Goal: Transaction & Acquisition: Book appointment/travel/reservation

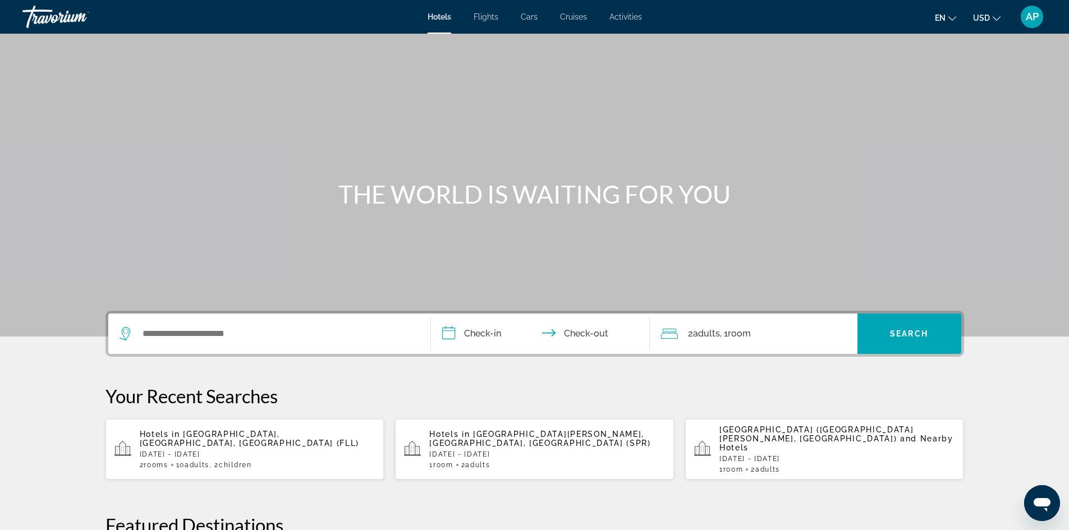
click at [505, 14] on li "Flights" at bounding box center [485, 16] width 47 height 9
click at [490, 17] on span "Flights" at bounding box center [485, 16] width 25 height 9
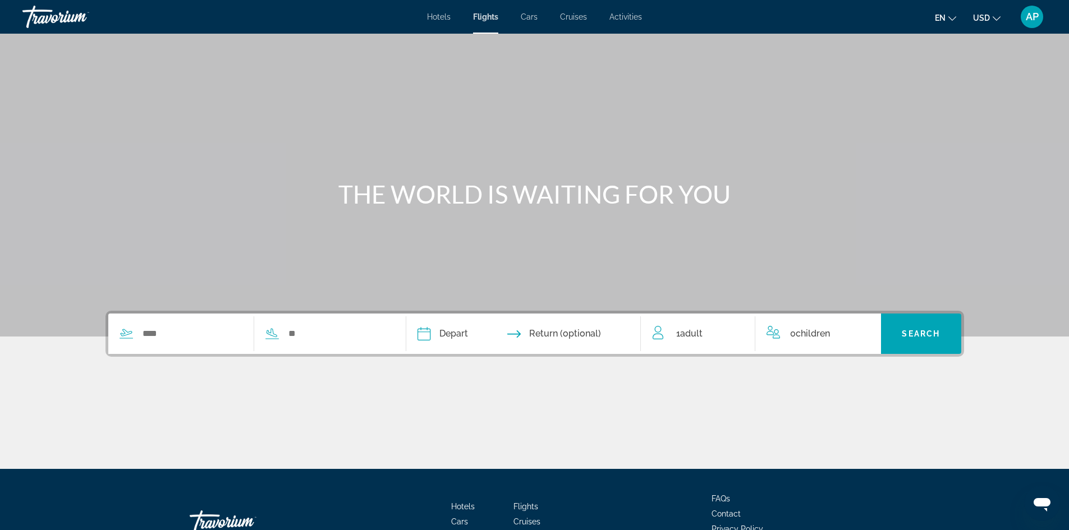
click at [528, 15] on span "Cars" at bounding box center [529, 16] width 17 height 9
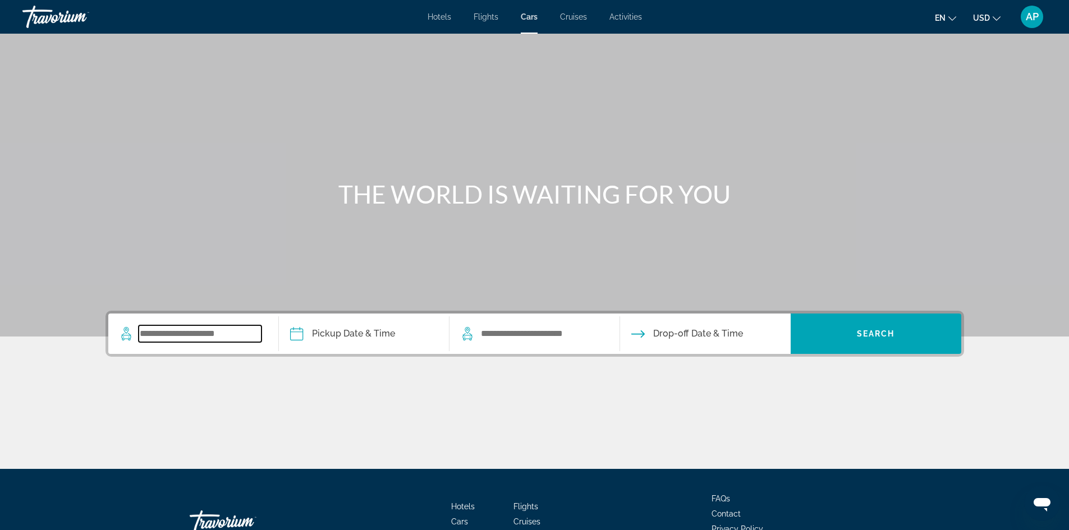
click at [255, 338] on input "Search widget" at bounding box center [200, 333] width 123 height 17
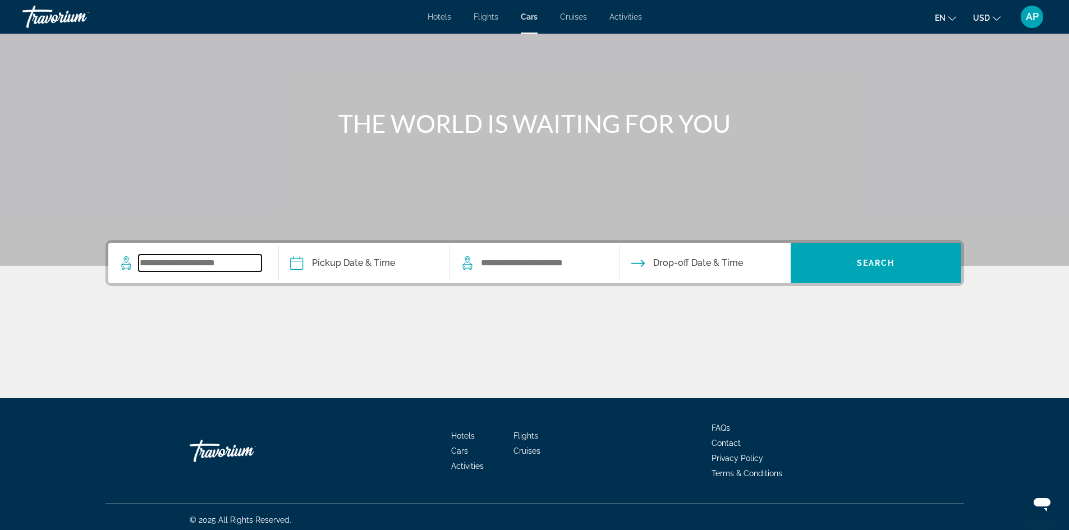
scroll to position [76, 0]
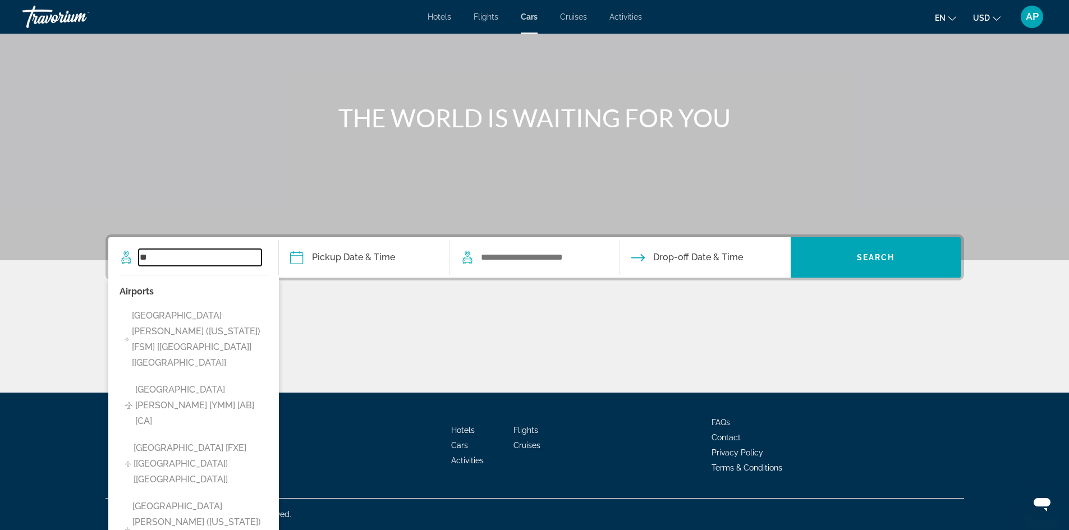
type input "*"
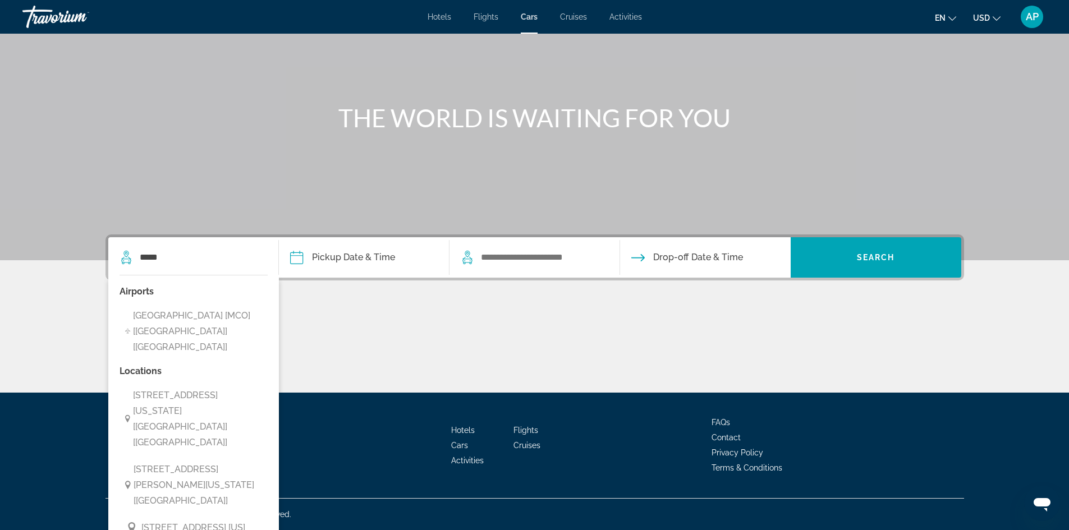
click at [241, 324] on span "Orlando International Airport [MCO] [FL] [US]" at bounding box center [197, 331] width 128 height 47
type input "**********"
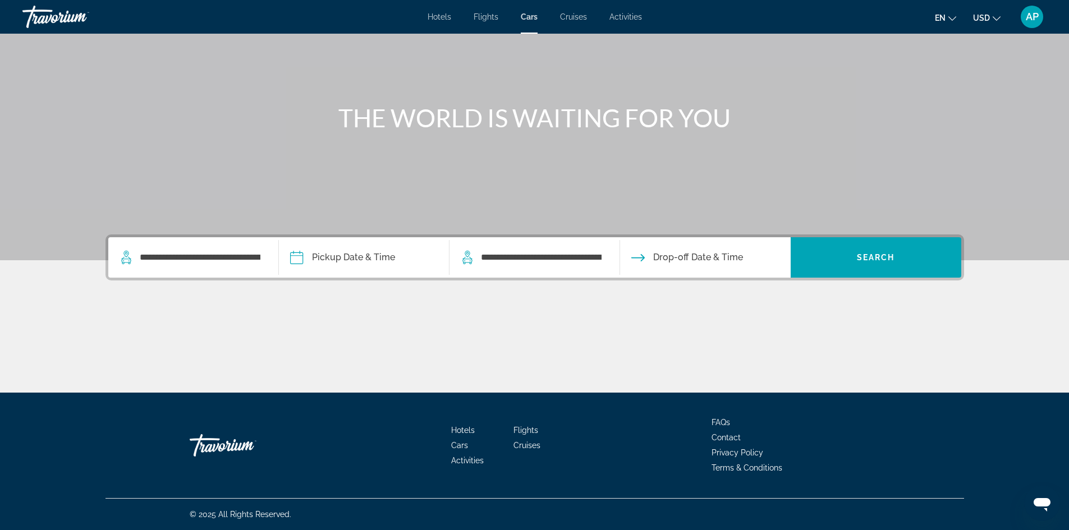
click at [377, 254] on input "Pickup date" at bounding box center [363, 259] width 175 height 44
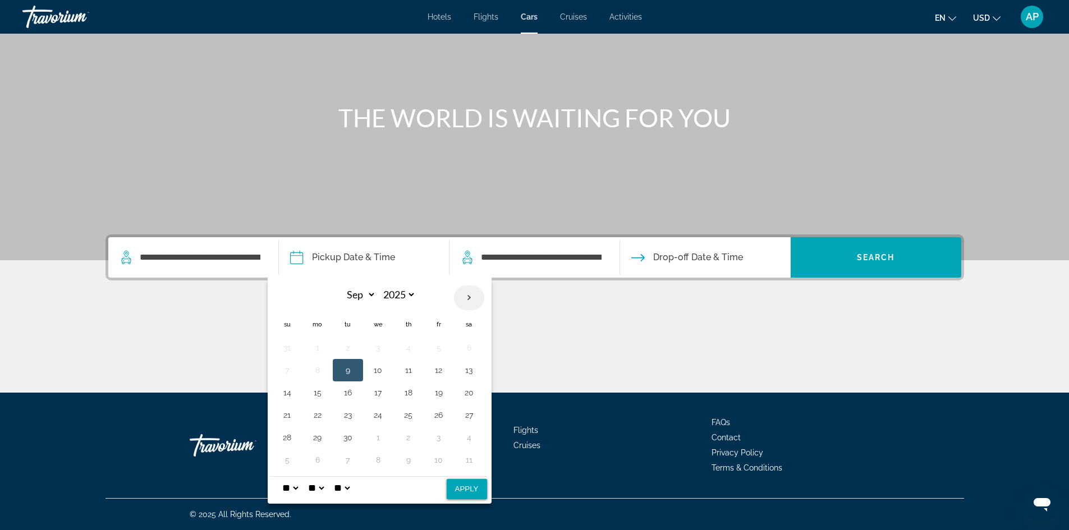
click at [467, 300] on th "Next month" at bounding box center [469, 298] width 30 height 25
click at [281, 293] on th "Previous month" at bounding box center [287, 298] width 30 height 25
select select "**"
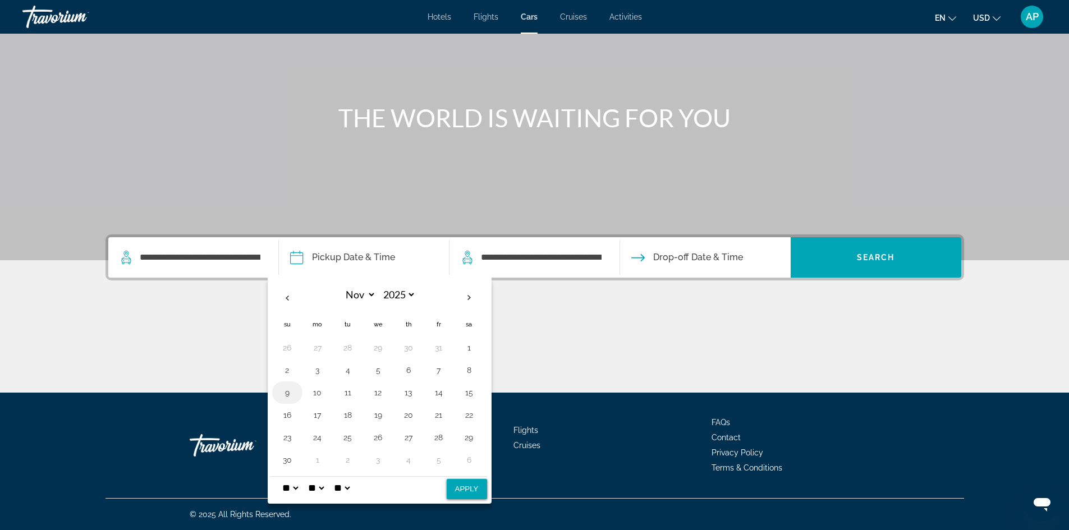
click at [292, 385] on button "9" at bounding box center [287, 393] width 18 height 16
click at [292, 410] on button "16" at bounding box center [287, 415] width 18 height 16
click at [288, 384] on td "9" at bounding box center [287, 392] width 30 height 22
click at [289, 391] on button "9" at bounding box center [287, 393] width 18 height 16
click at [477, 493] on button "Apply" at bounding box center [467, 489] width 40 height 20
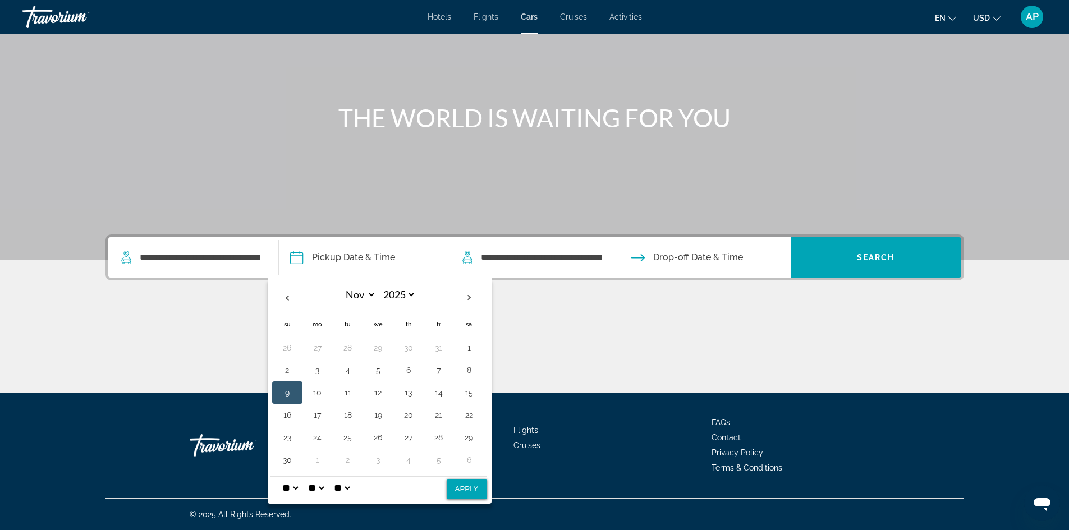
type input "**********"
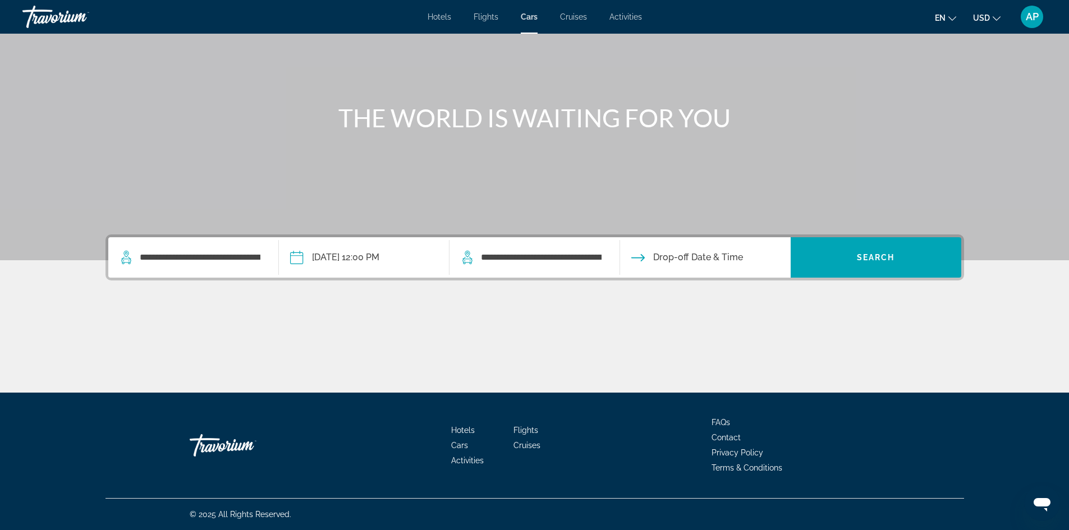
click at [686, 258] on input "Drop-off date" at bounding box center [704, 259] width 175 height 44
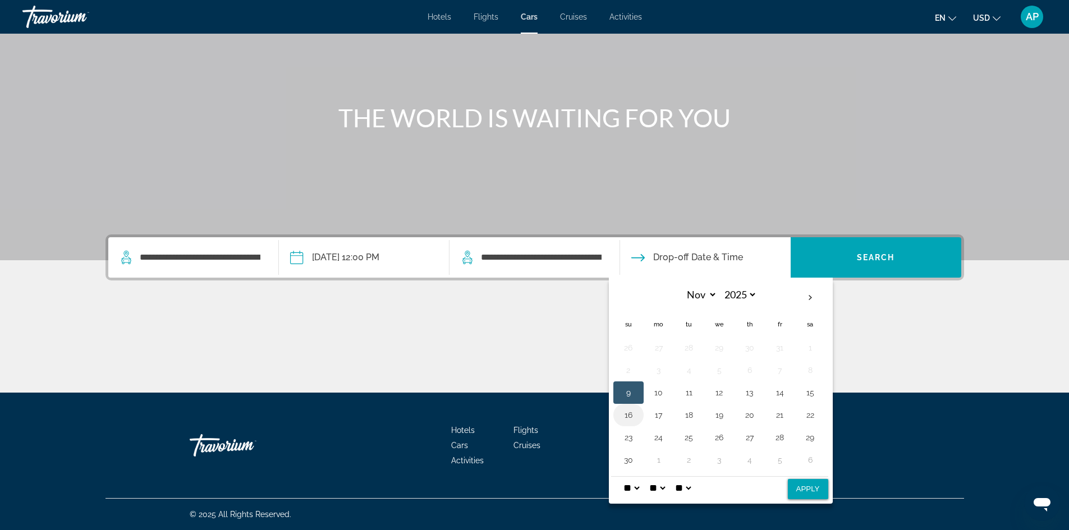
click at [633, 421] on button "16" at bounding box center [628, 415] width 18 height 16
click at [884, 255] on span "Search" at bounding box center [876, 257] width 38 height 9
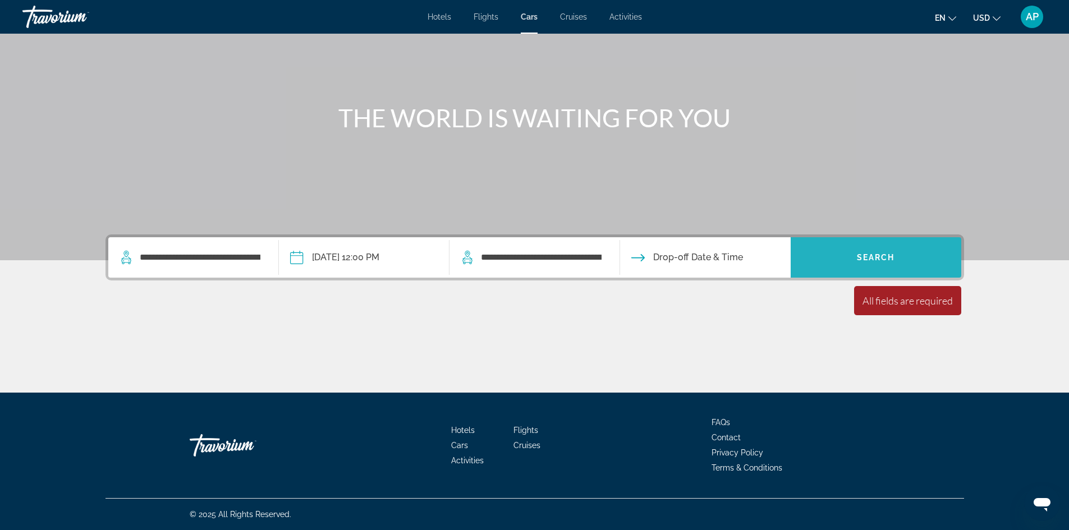
click at [883, 258] on span "Search" at bounding box center [876, 257] width 38 height 9
click at [712, 255] on input "Drop-off date" at bounding box center [704, 259] width 175 height 44
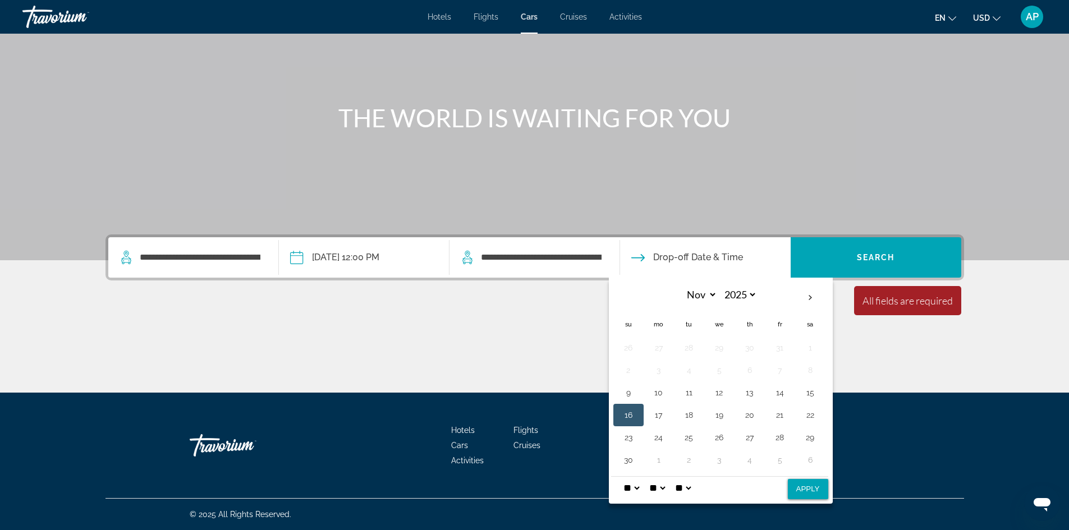
click at [631, 419] on button "16" at bounding box center [628, 415] width 18 height 16
click at [808, 488] on button "Apply" at bounding box center [808, 489] width 40 height 20
type input "**********"
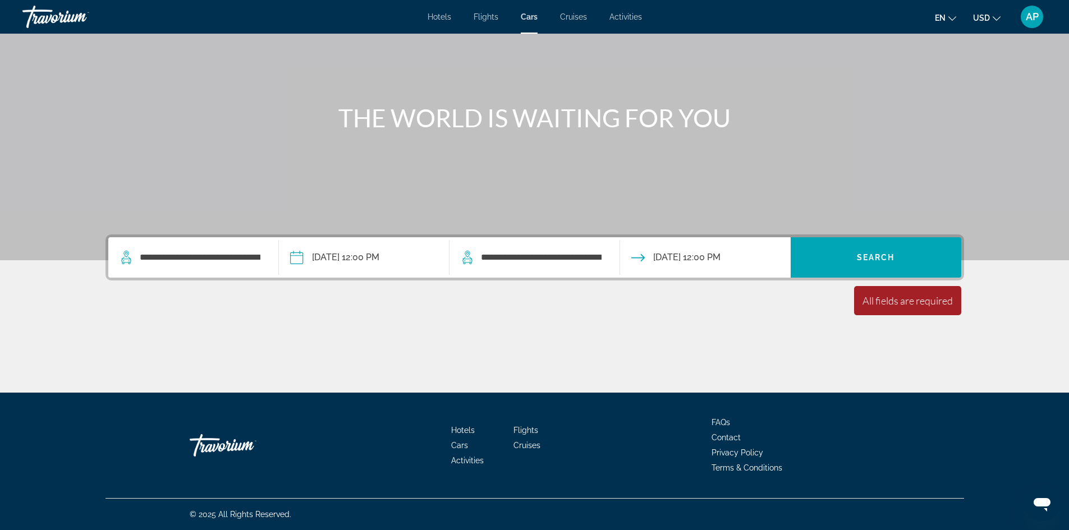
click at [913, 300] on div "All fields are required" at bounding box center [907, 301] width 90 height 12
click at [905, 249] on span "Search widget" at bounding box center [875, 257] width 171 height 27
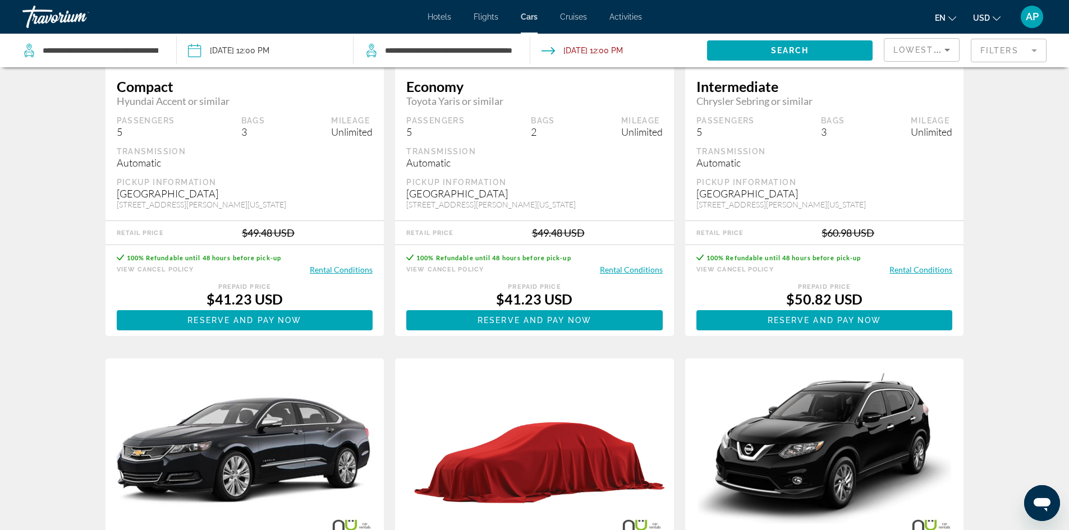
scroll to position [224, 0]
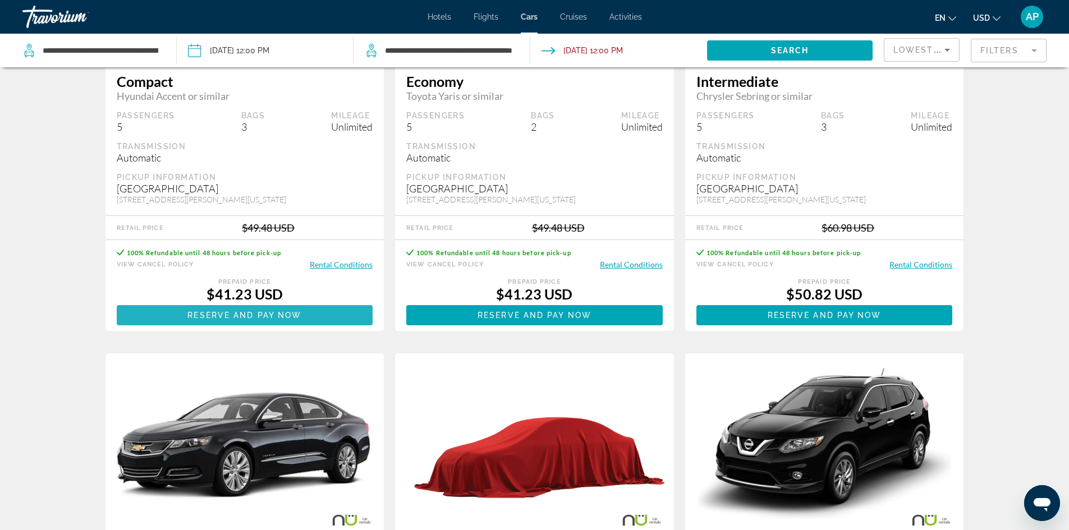
click at [250, 315] on span "Reserve and pay now" at bounding box center [244, 315] width 114 height 9
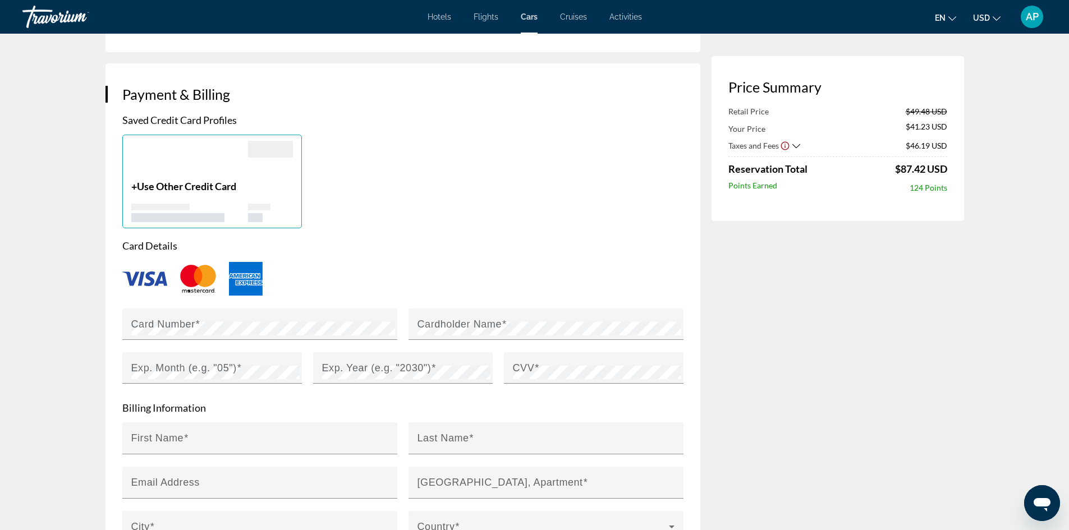
scroll to position [954, 0]
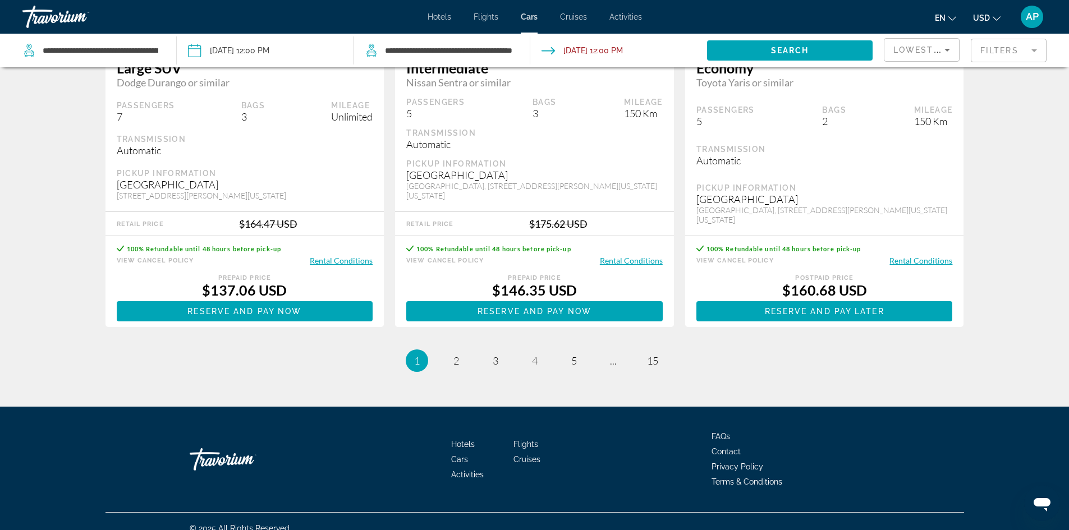
scroll to position [1666, 0]
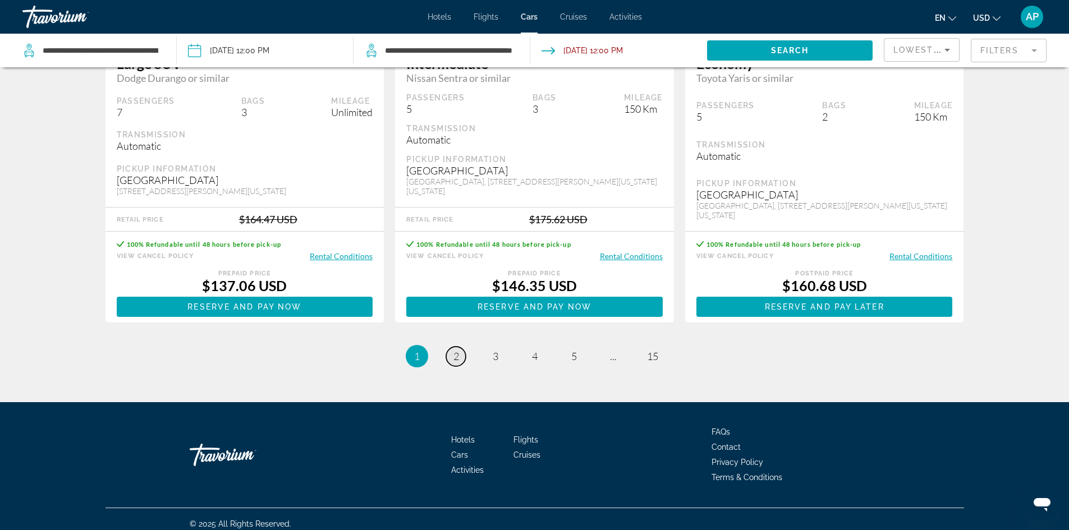
click at [453, 350] on span "2" at bounding box center [456, 356] width 6 height 12
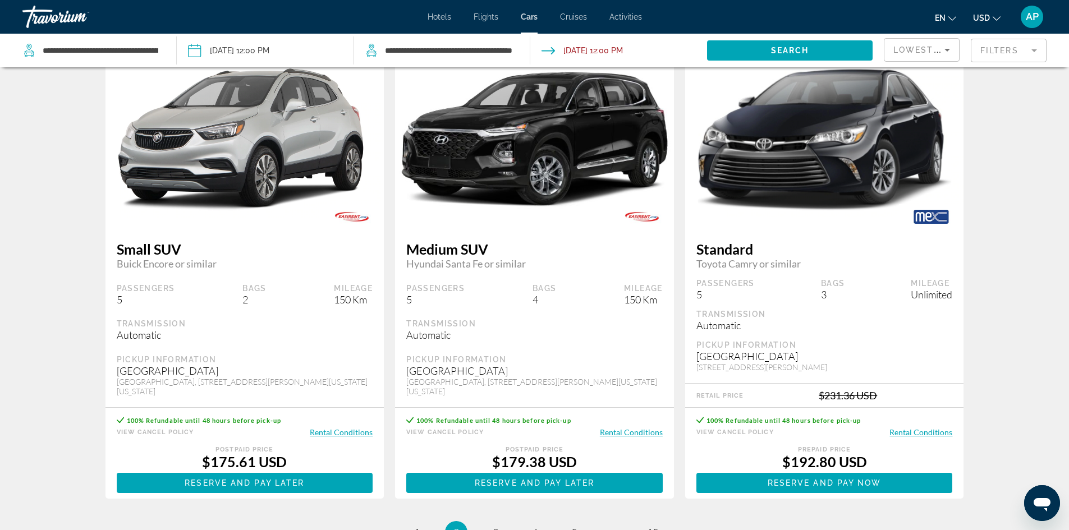
scroll to position [1637, 0]
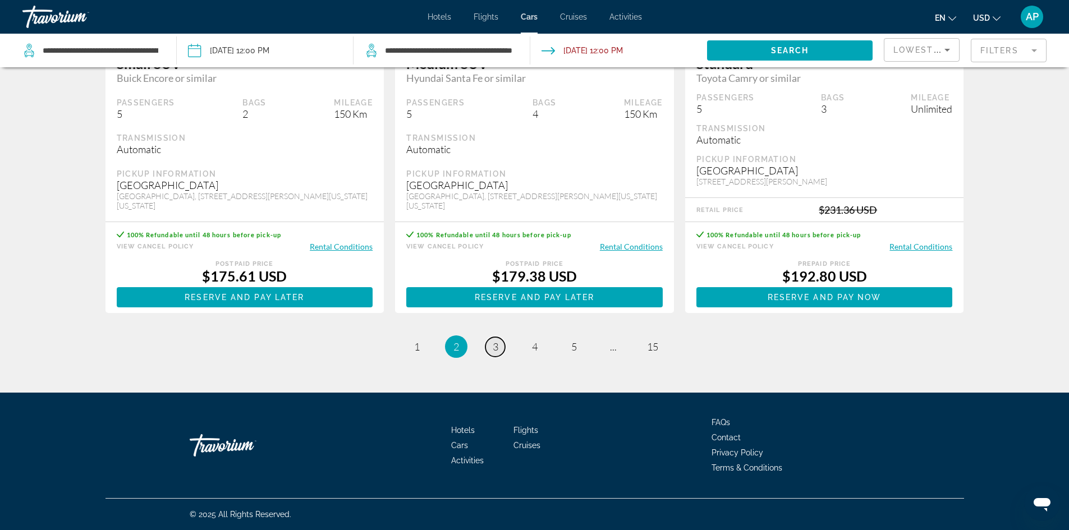
click at [503, 342] on link "page 3" at bounding box center [495, 347] width 20 height 20
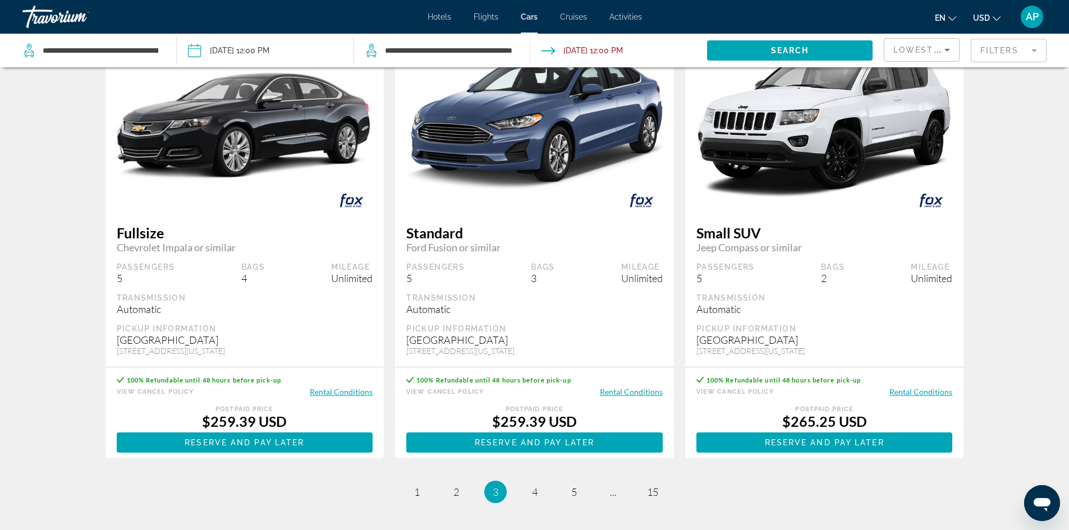
scroll to position [1608, 0]
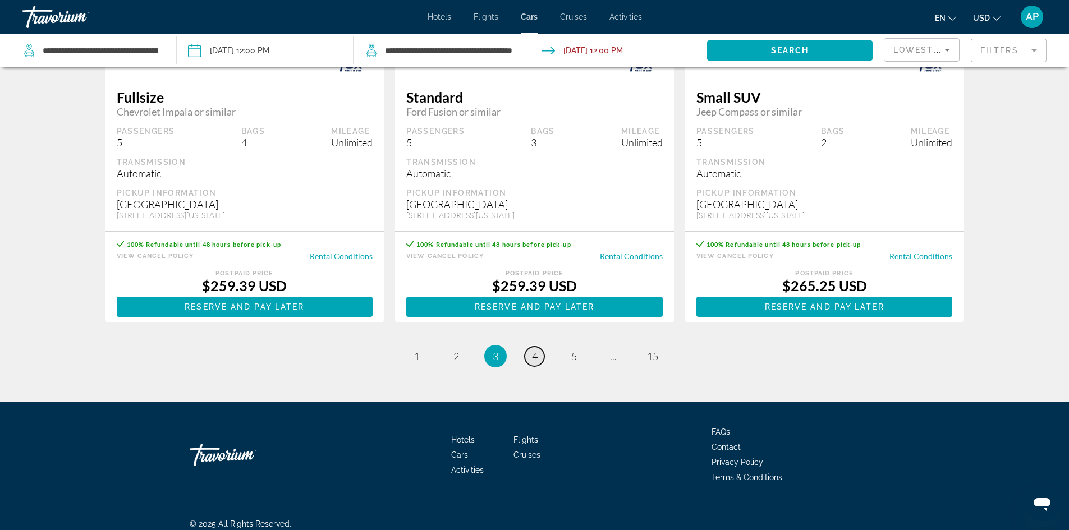
click at [537, 350] on span "4" at bounding box center [535, 356] width 6 height 12
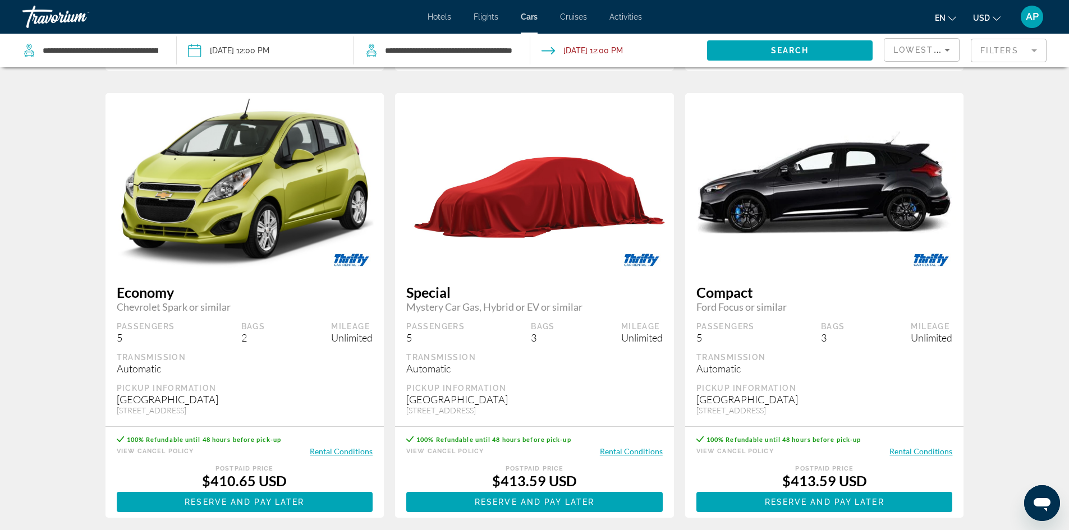
scroll to position [1617, 0]
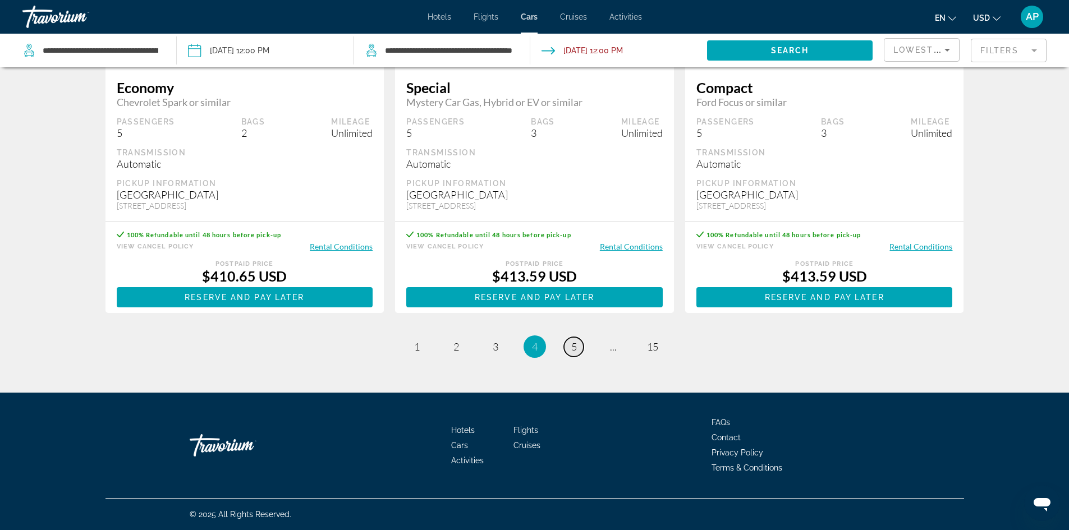
click at [577, 350] on link "page 5" at bounding box center [574, 347] width 20 height 20
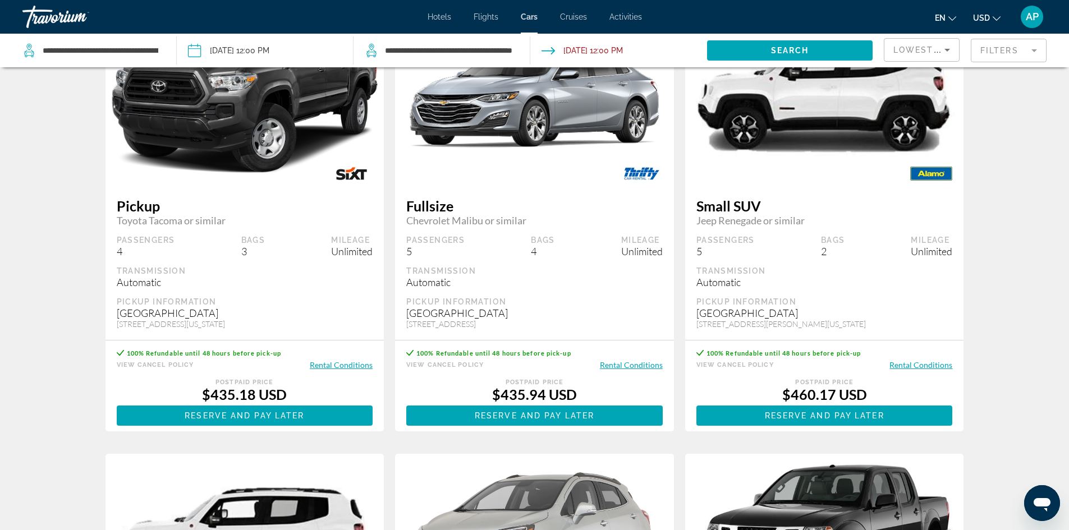
scroll to position [1010, 0]
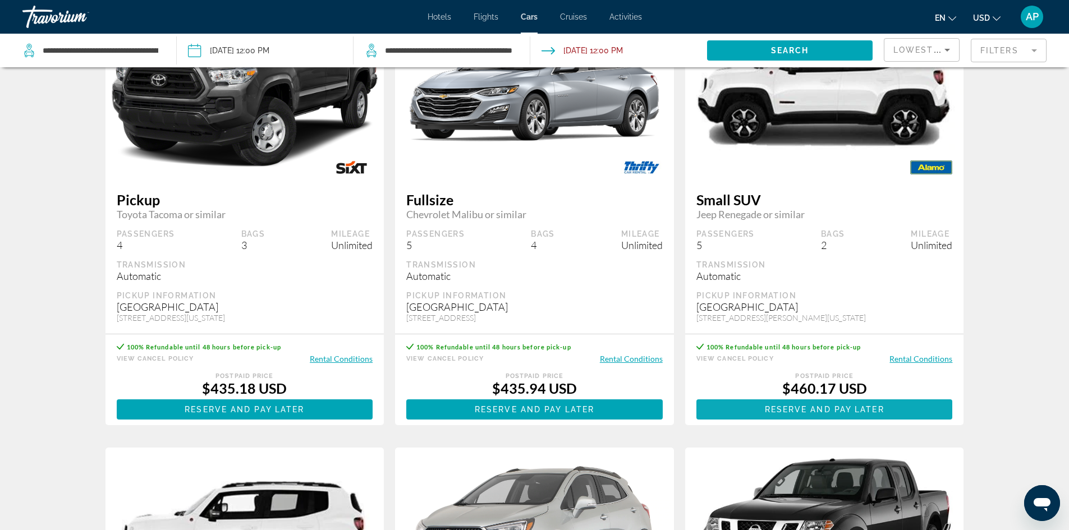
click at [839, 405] on span "Reserve and pay later" at bounding box center [824, 409] width 119 height 9
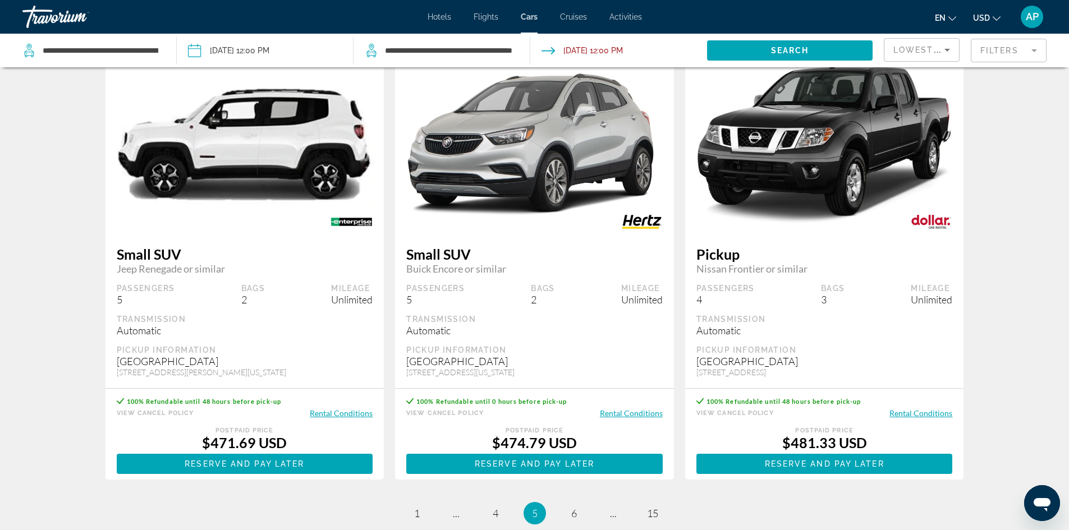
scroll to position [1560, 0]
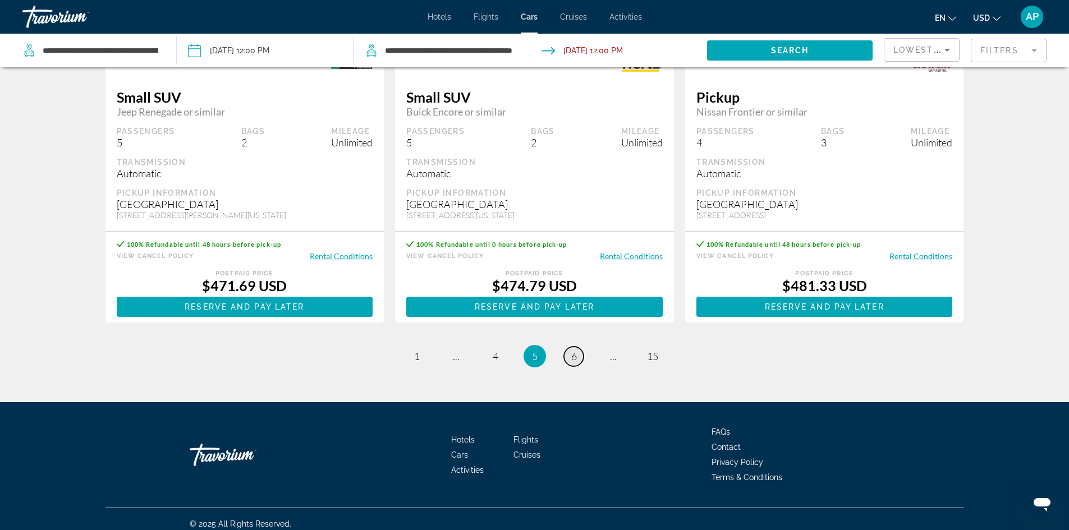
click at [570, 350] on link "page 6" at bounding box center [574, 357] width 20 height 20
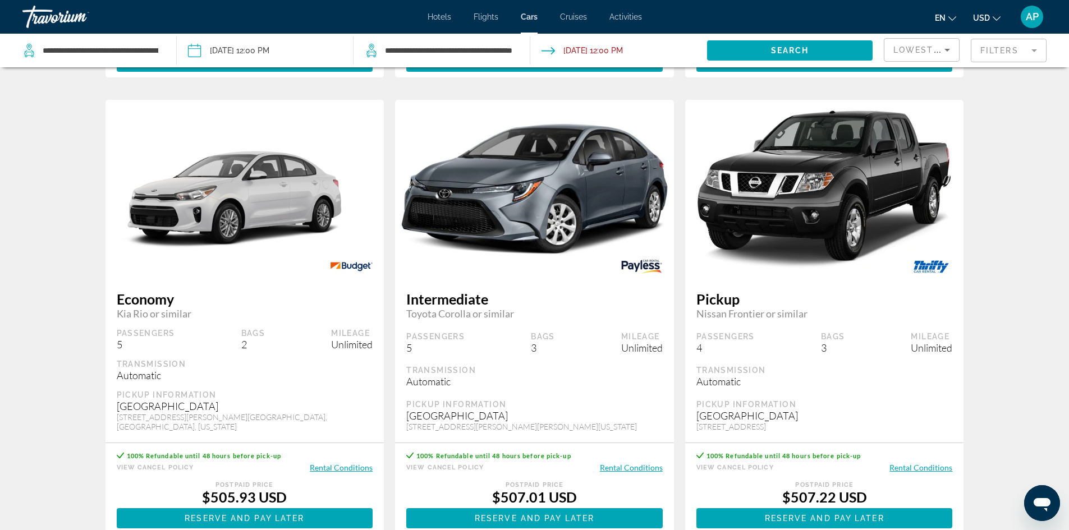
scroll to position [1515, 0]
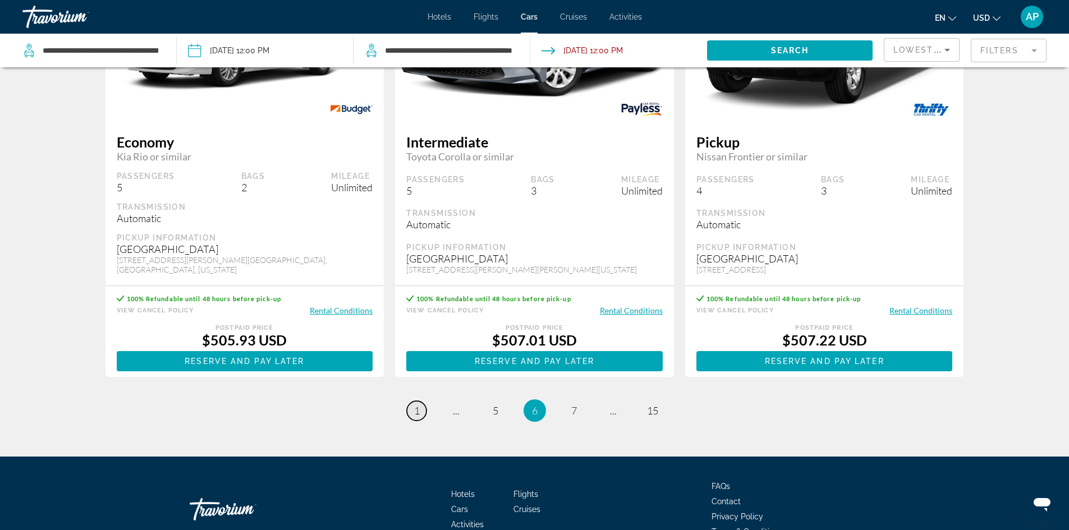
click at [421, 401] on link "page 1" at bounding box center [417, 411] width 20 height 20
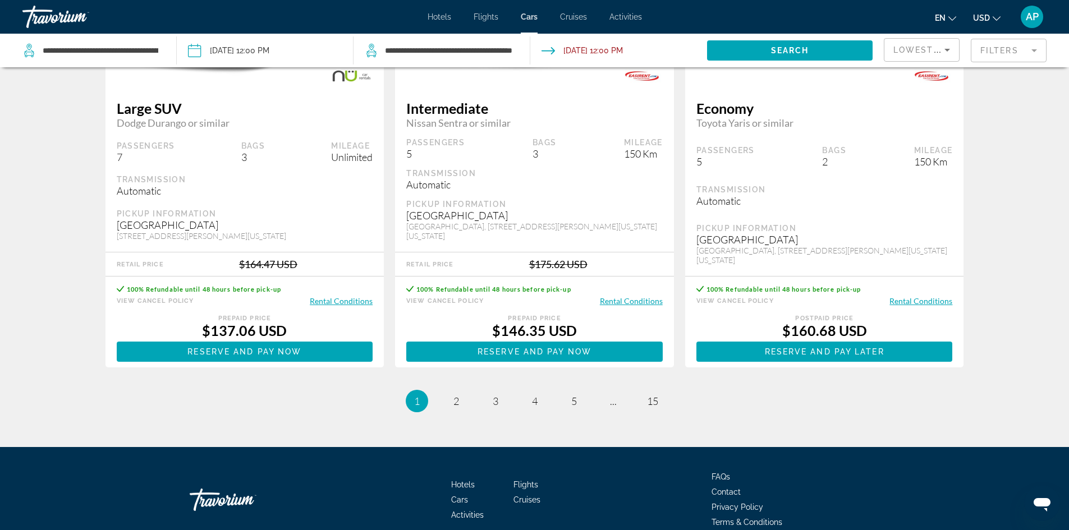
scroll to position [1627, 0]
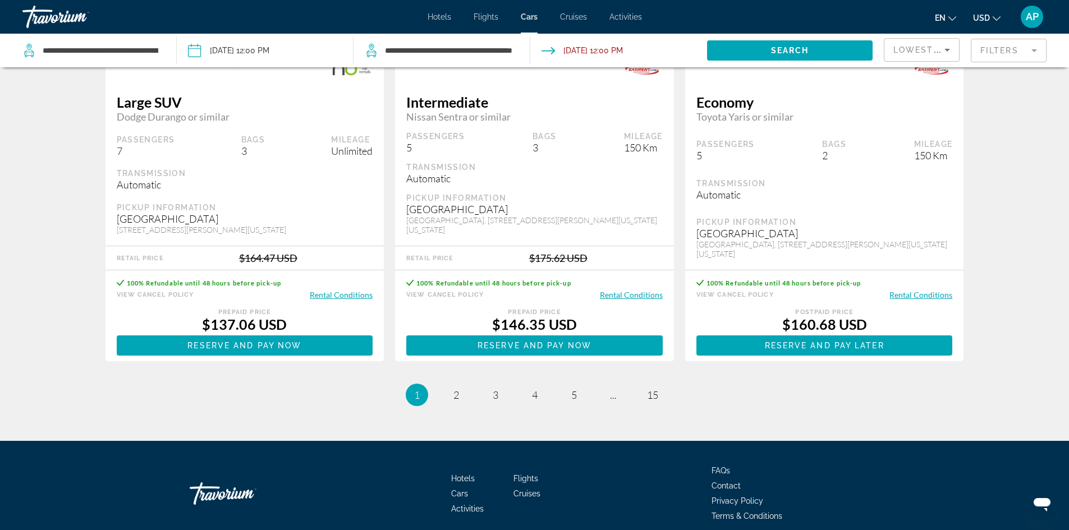
click at [419, 389] on span "1" at bounding box center [417, 395] width 6 height 12
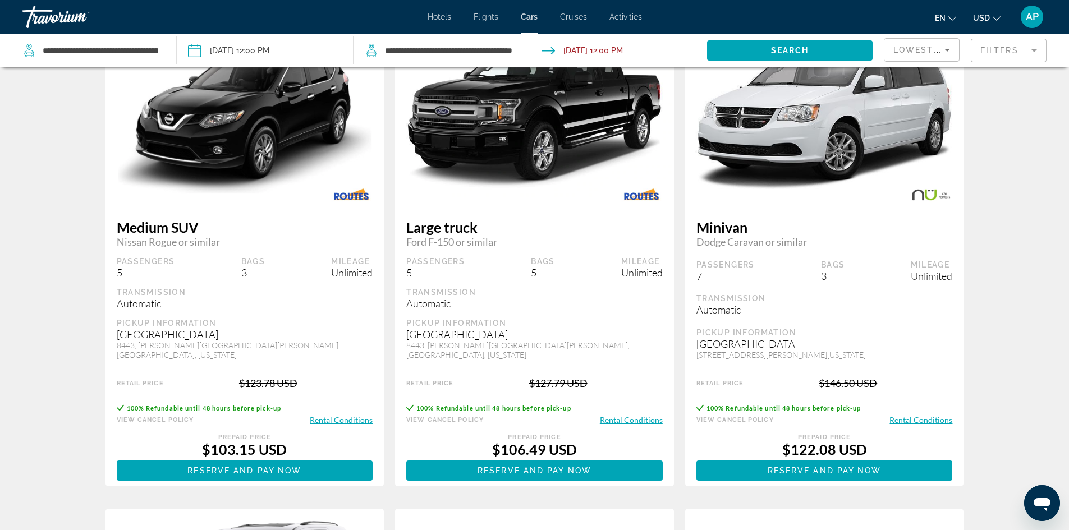
scroll to position [1066, 0]
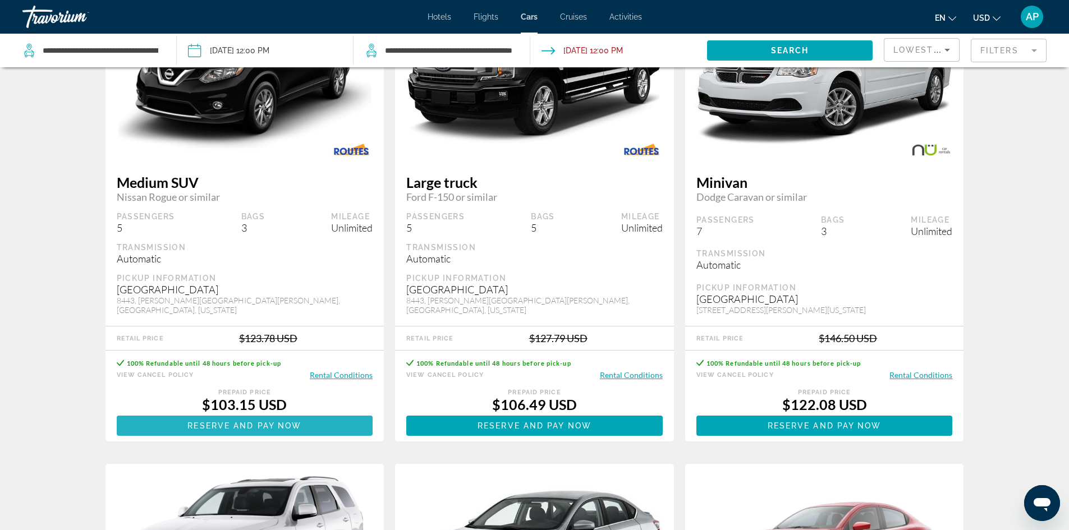
click at [264, 421] on span "Reserve and pay now" at bounding box center [244, 425] width 114 height 9
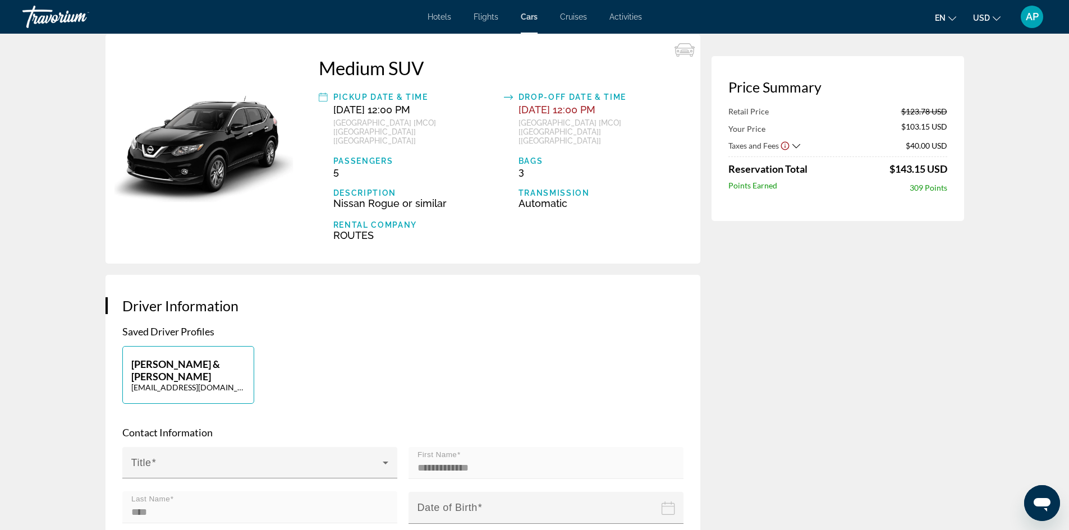
scroll to position [42, 0]
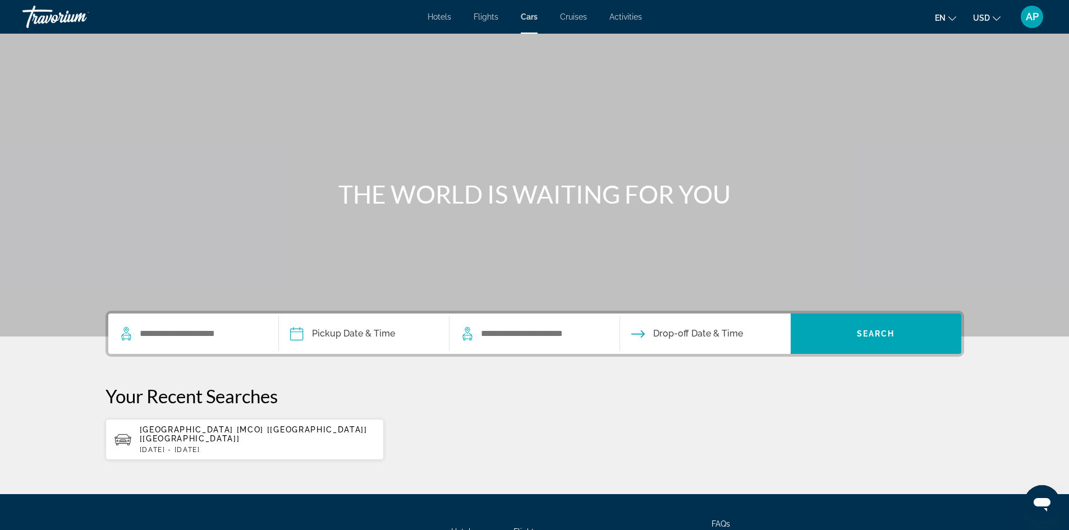
click at [571, 19] on span "Cruises" at bounding box center [573, 16] width 27 height 9
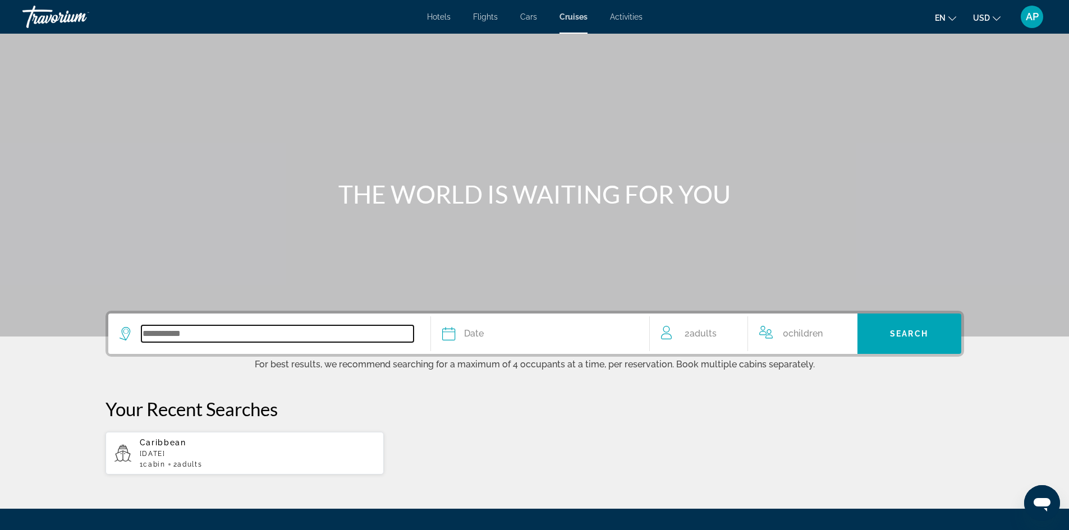
click at [371, 330] on input "Search widget" at bounding box center [277, 333] width 272 height 17
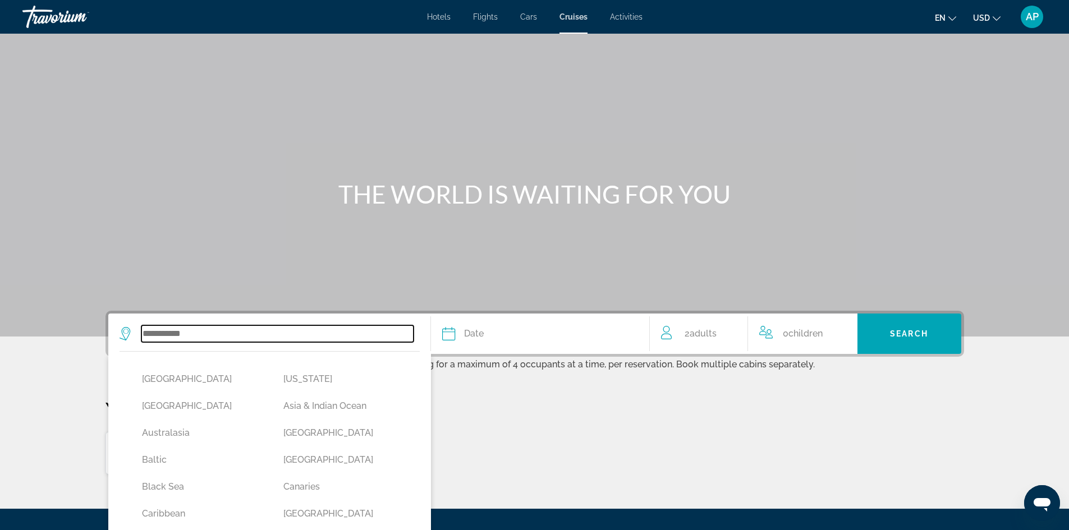
scroll to position [116, 0]
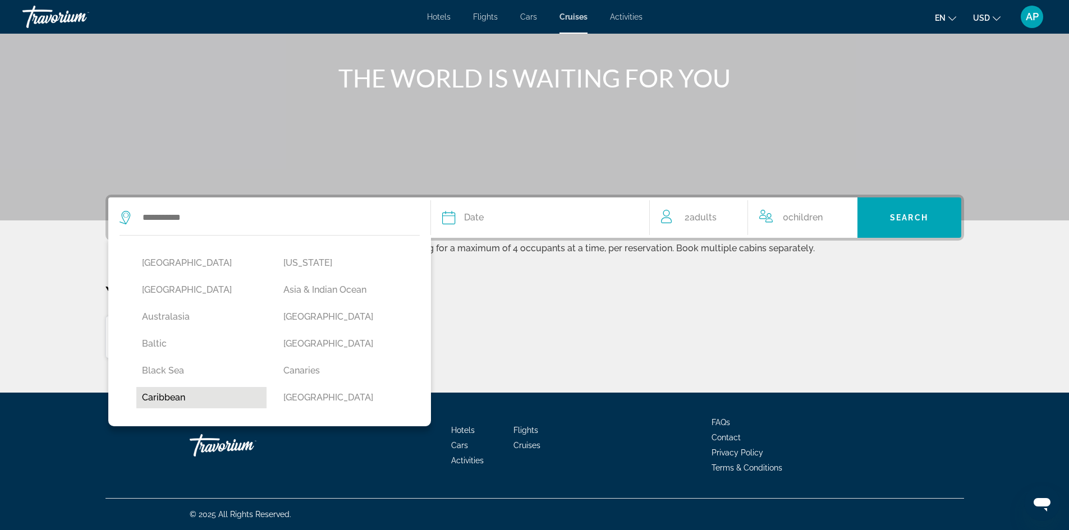
click at [165, 402] on button "Caribbean" at bounding box center [201, 397] width 131 height 21
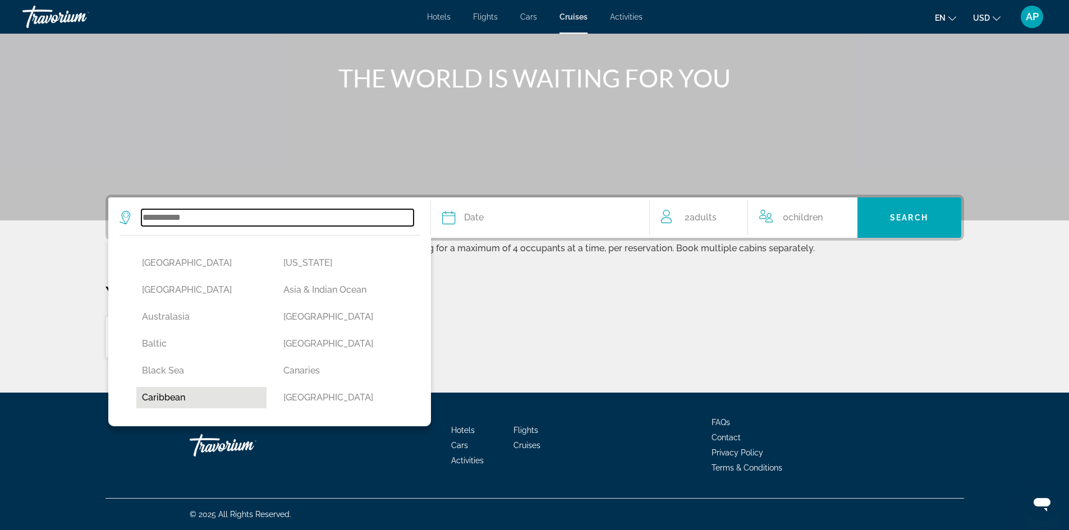
type input "*********"
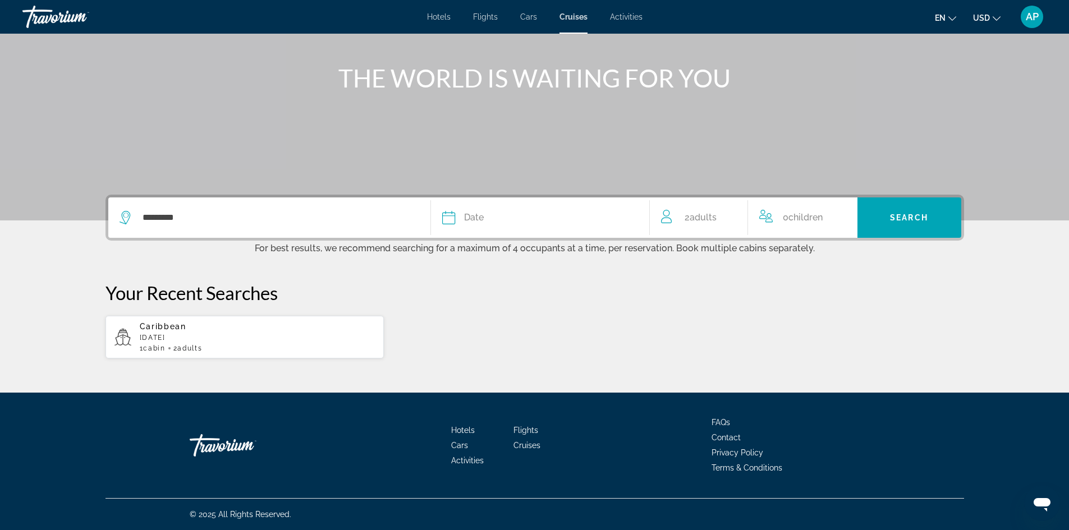
click at [503, 209] on button "Date January February March April May June July August September October Novemb…" at bounding box center [540, 217] width 196 height 40
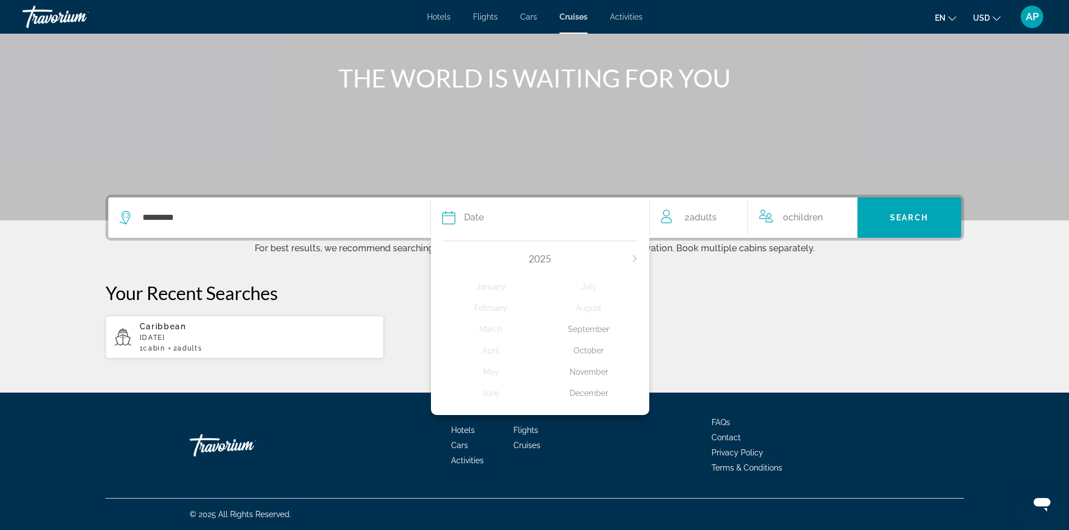
click at [255, 334] on p "November 2025" at bounding box center [258, 338] width 236 height 8
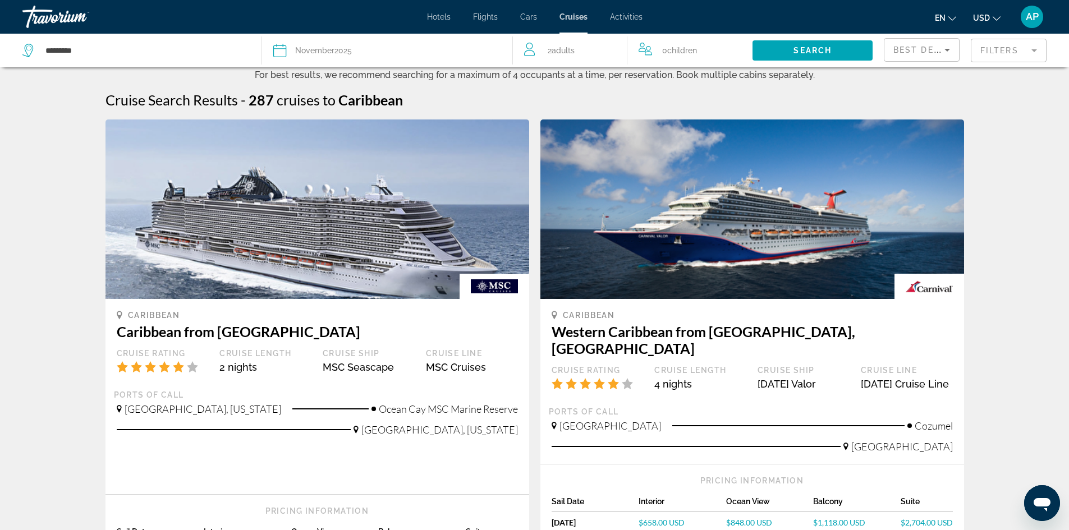
click at [360, 51] on div "Date November 2025" at bounding box center [387, 51] width 228 height 16
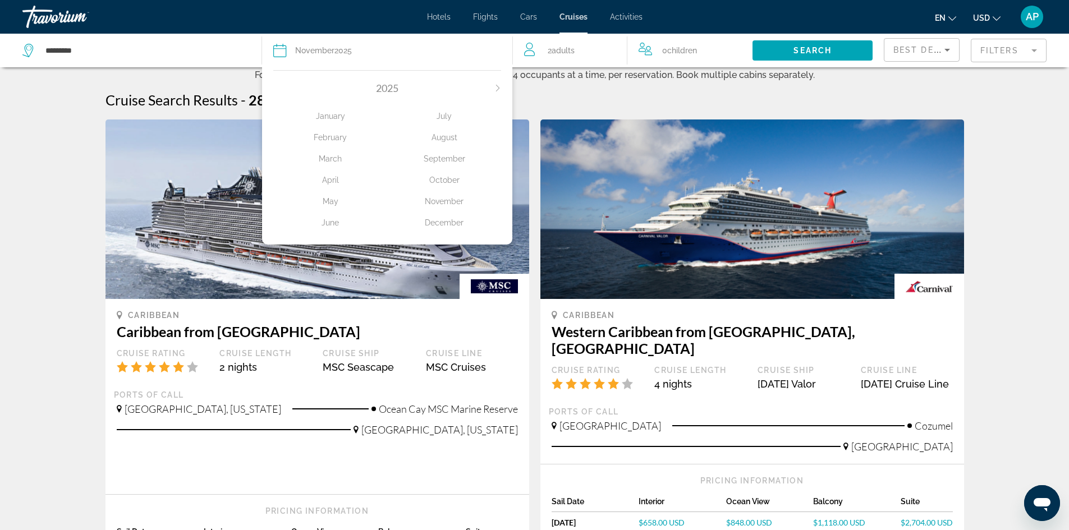
click at [500, 86] on icon "Next month" at bounding box center [497, 88] width 7 height 7
click at [337, 183] on div "April" at bounding box center [330, 180] width 114 height 20
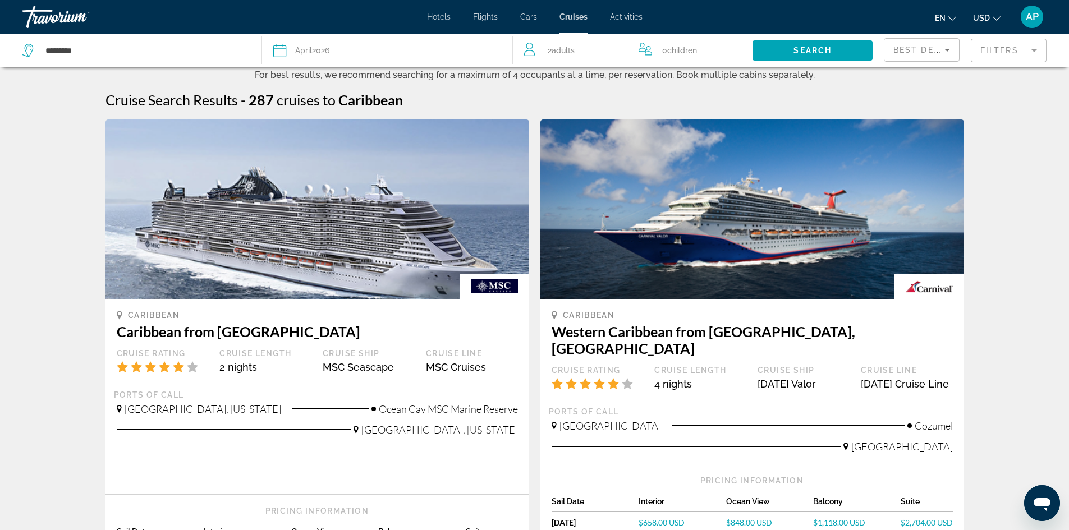
click at [400, 53] on div "Date April 2026" at bounding box center [387, 51] width 228 height 16
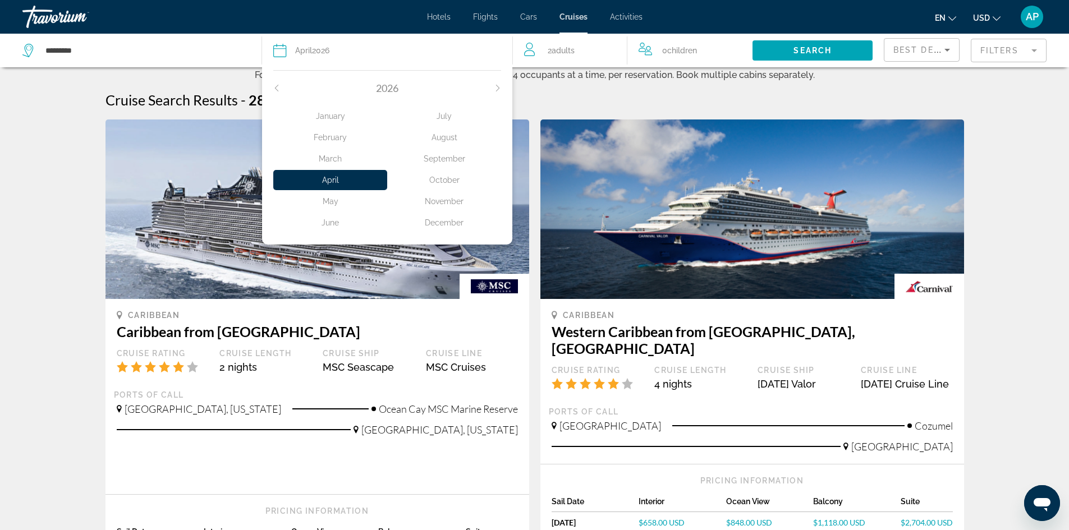
click at [341, 199] on div "May" at bounding box center [330, 201] width 114 height 20
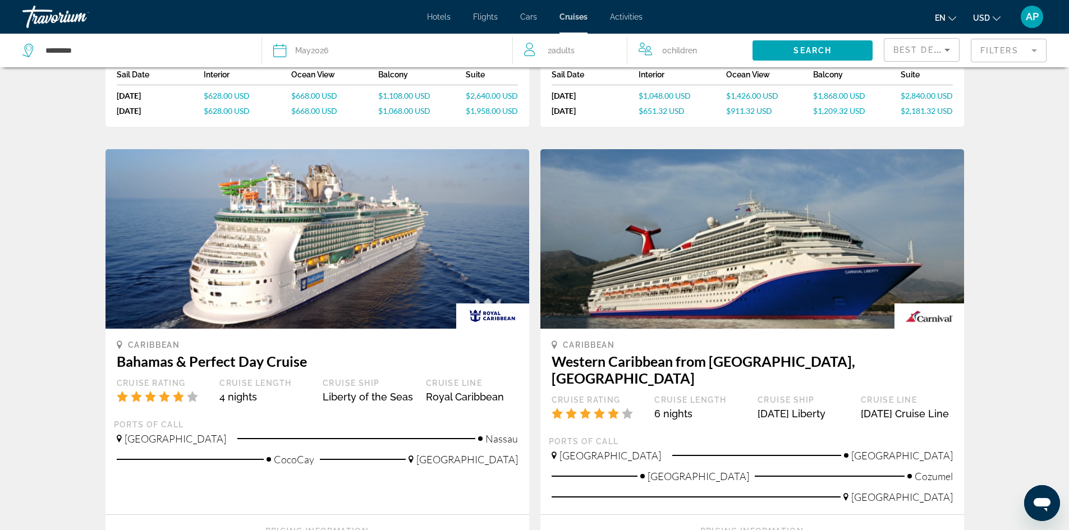
scroll to position [1168, 0]
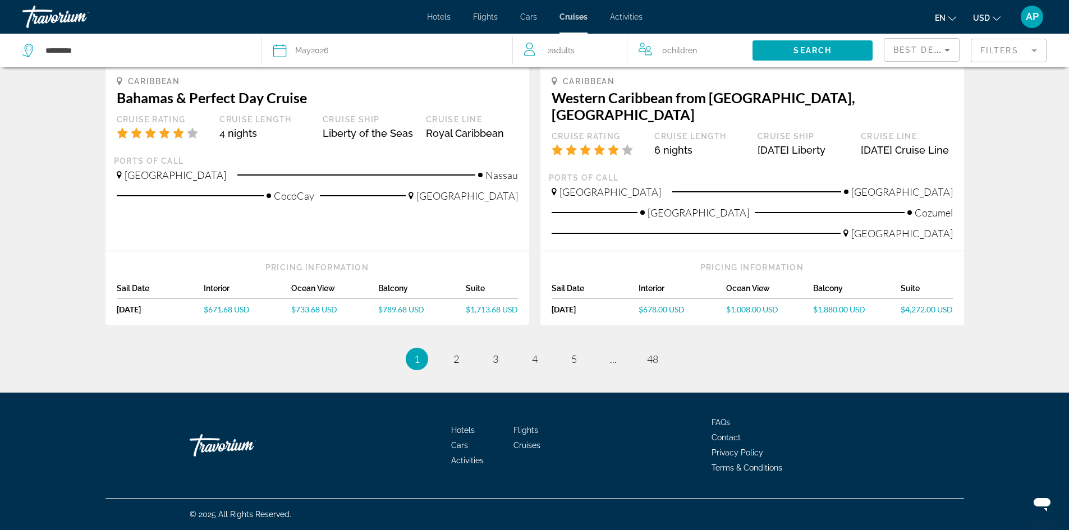
click at [466, 361] on li "page 2" at bounding box center [456, 359] width 22 height 22
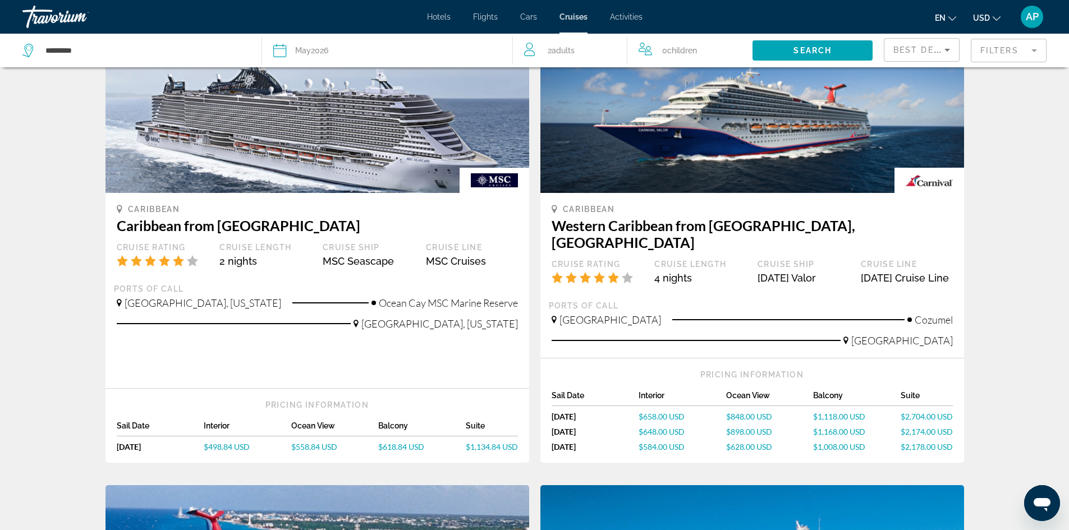
scroll to position [0, 0]
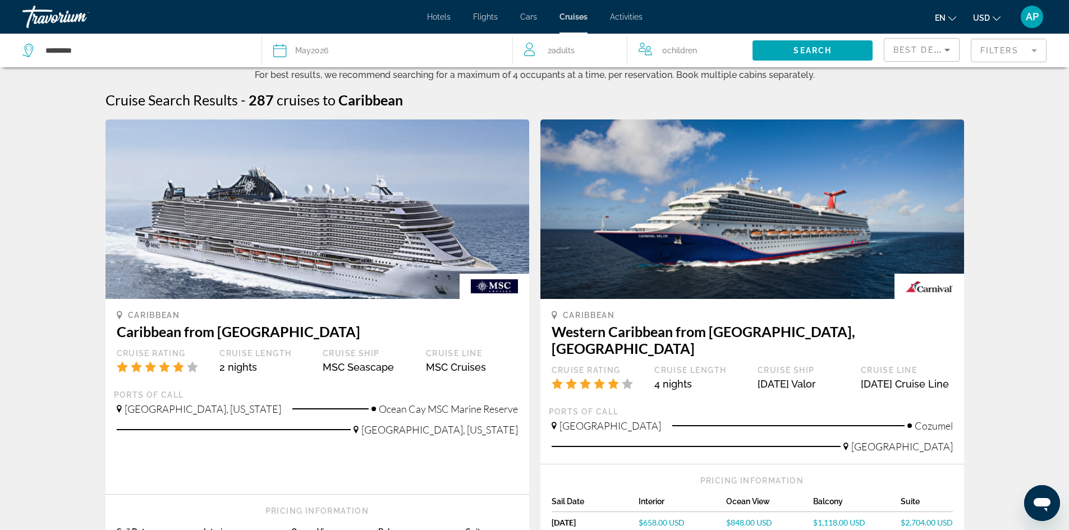
click at [620, 13] on span "Activities" at bounding box center [626, 16] width 33 height 9
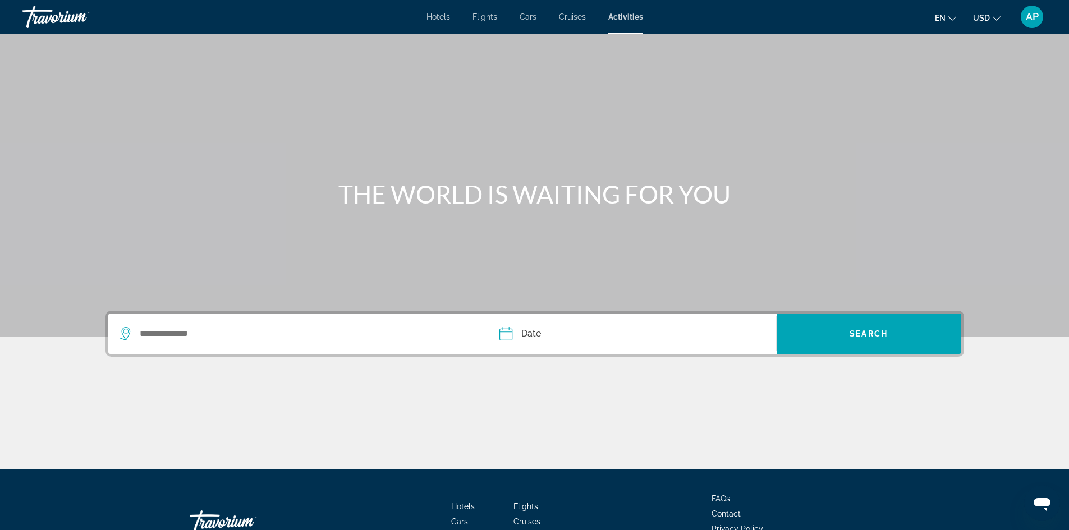
click at [439, 14] on span "Hotels" at bounding box center [438, 16] width 24 height 9
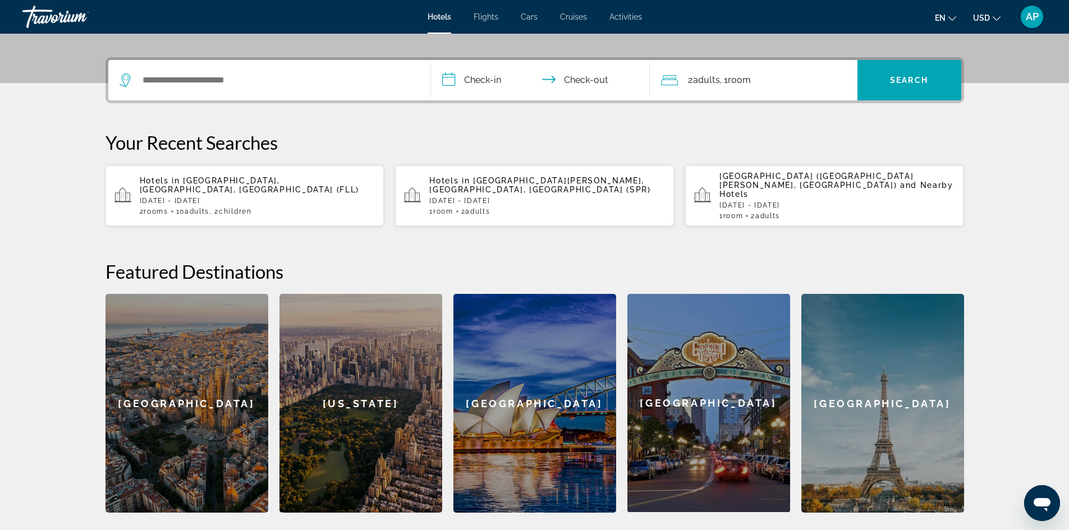
scroll to position [281, 0]
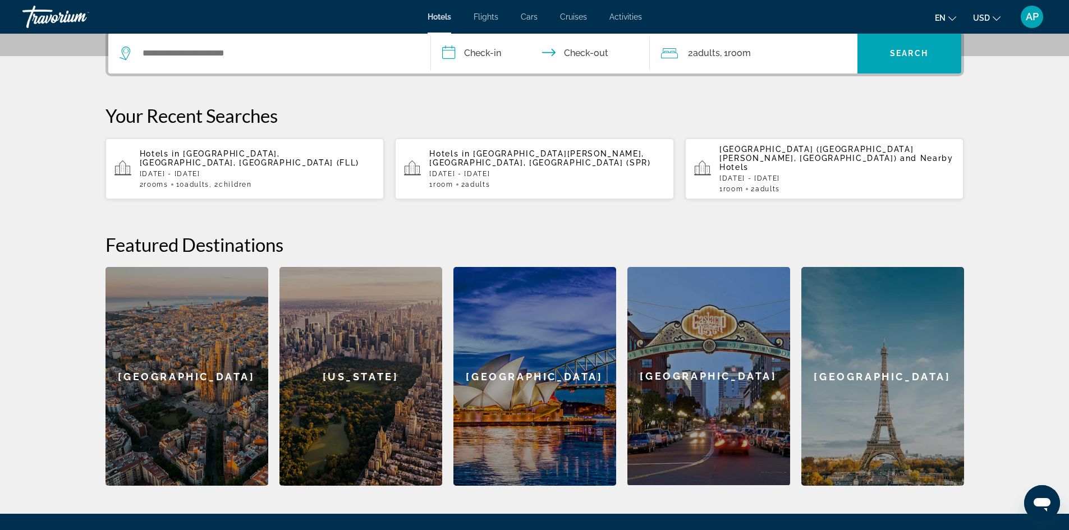
click at [361, 348] on div "New York" at bounding box center [360, 376] width 163 height 219
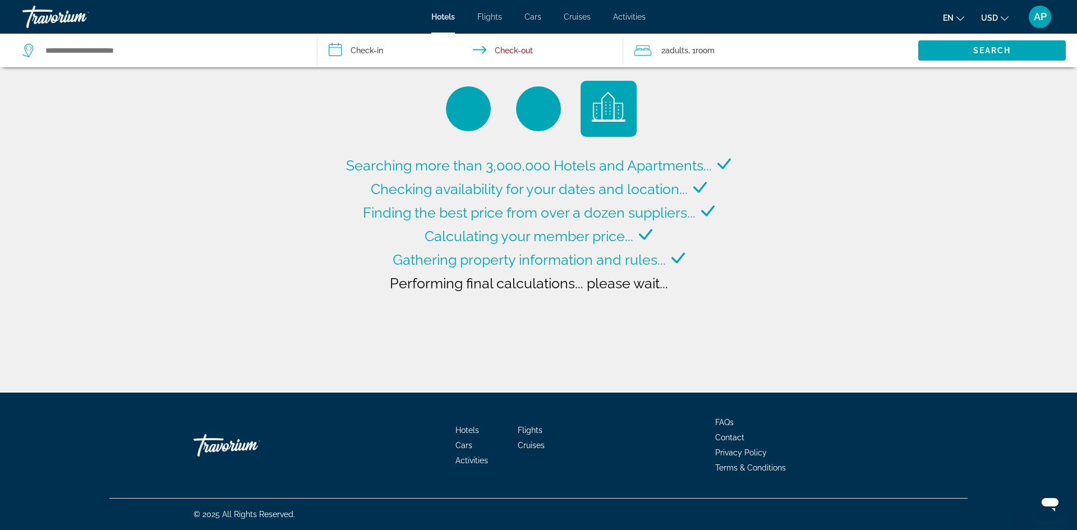
type input "**********"
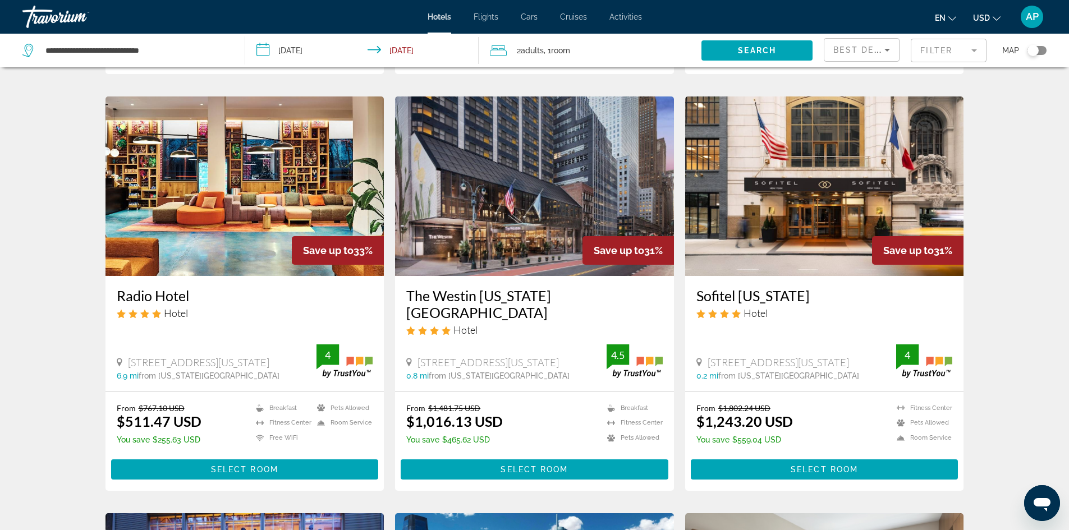
scroll to position [449, 0]
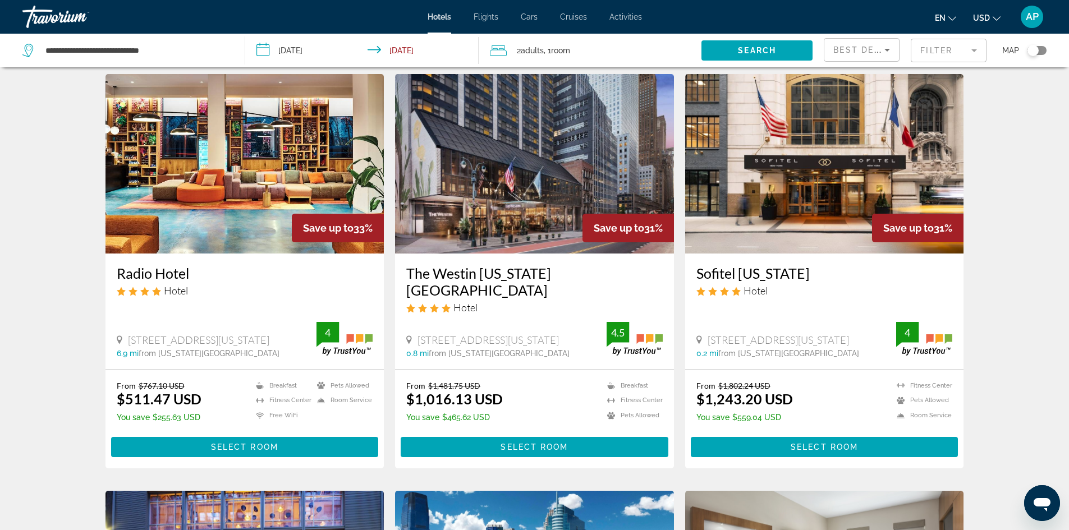
click at [535, 180] on img "Main content" at bounding box center [534, 164] width 279 height 180
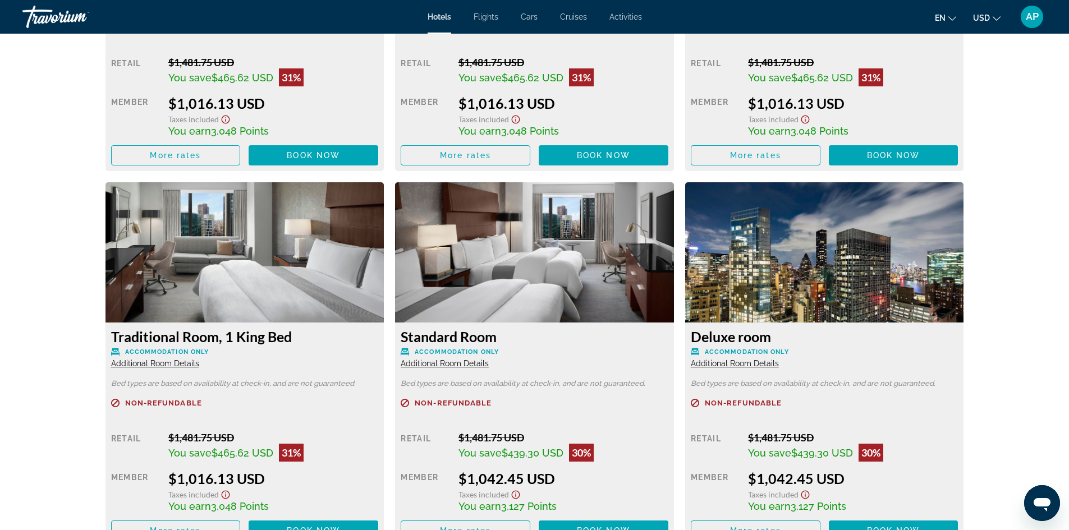
scroll to position [1851, 0]
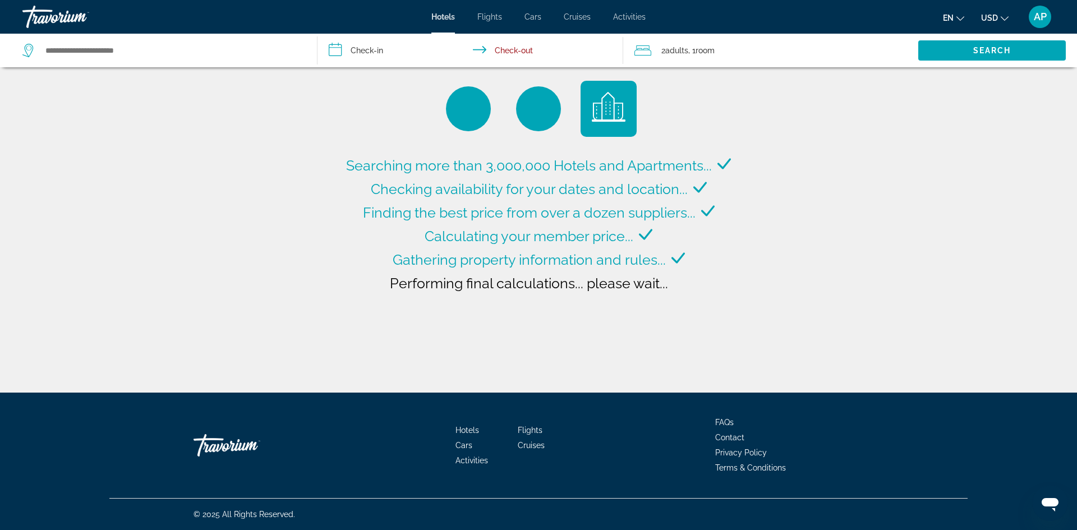
type input "**********"
